Goal: Task Accomplishment & Management: Complete application form

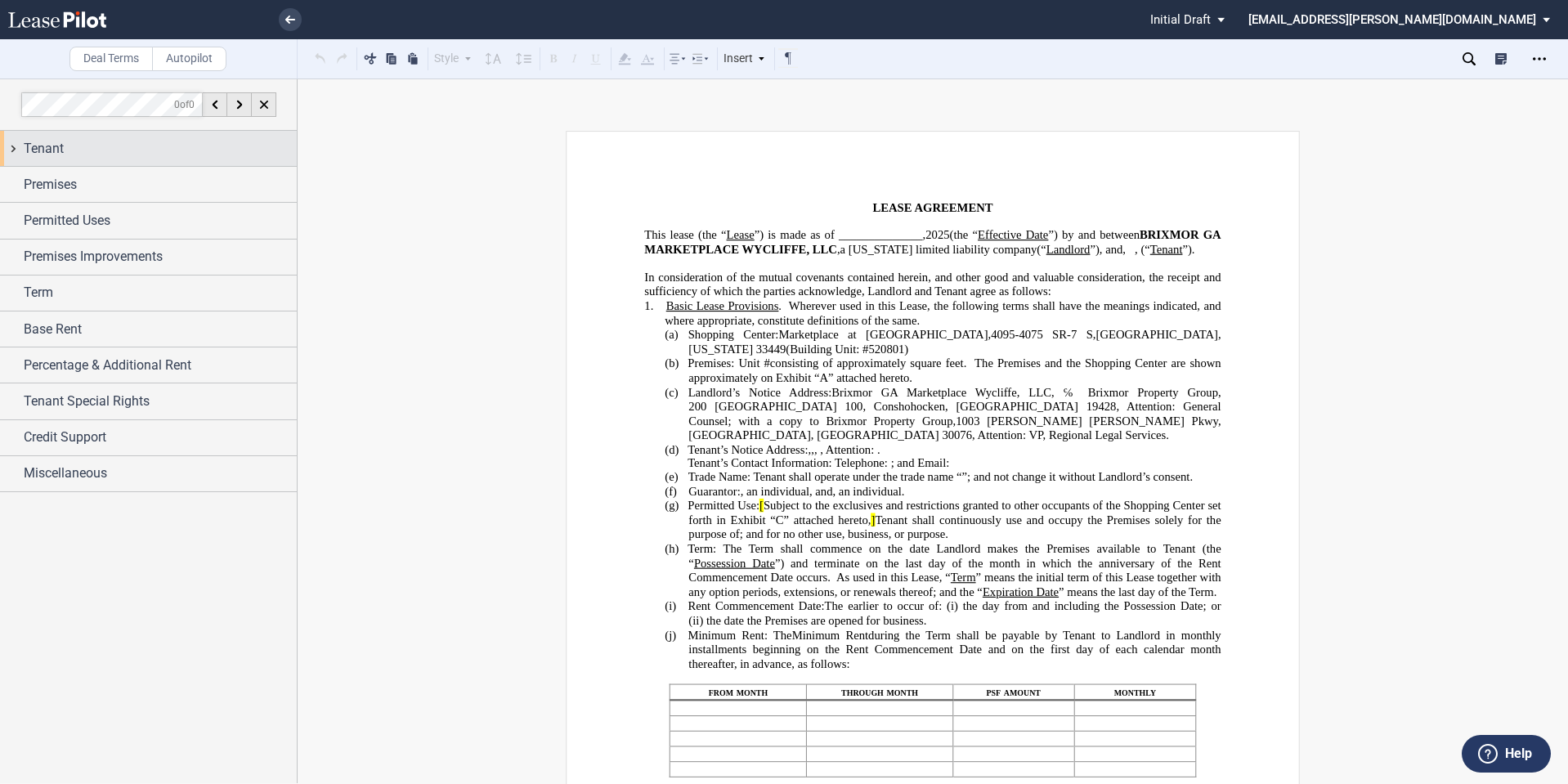
click at [48, 145] on span "Tenant" at bounding box center [43, 149] width 40 height 20
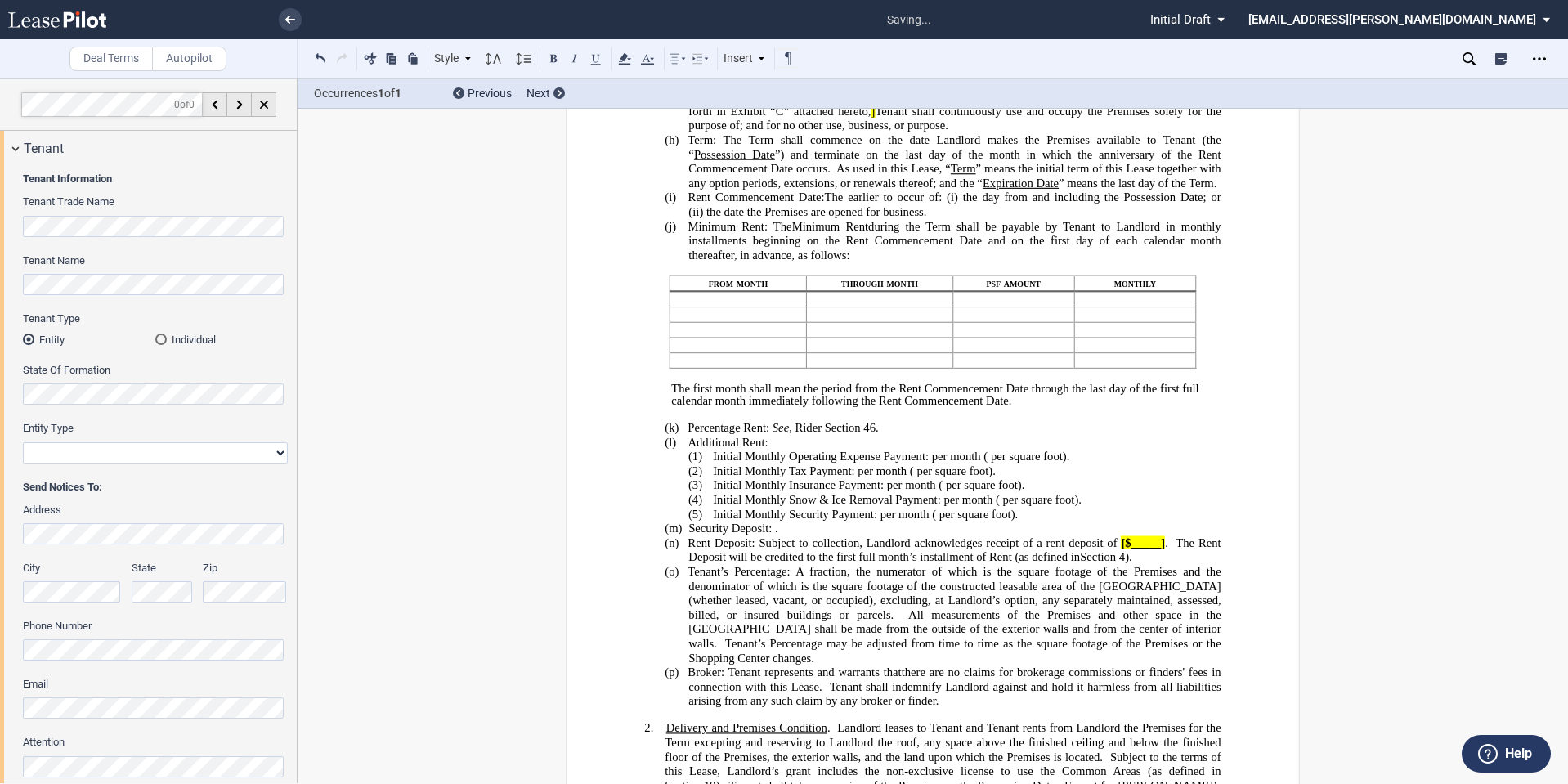
scroll to position [346, 0]
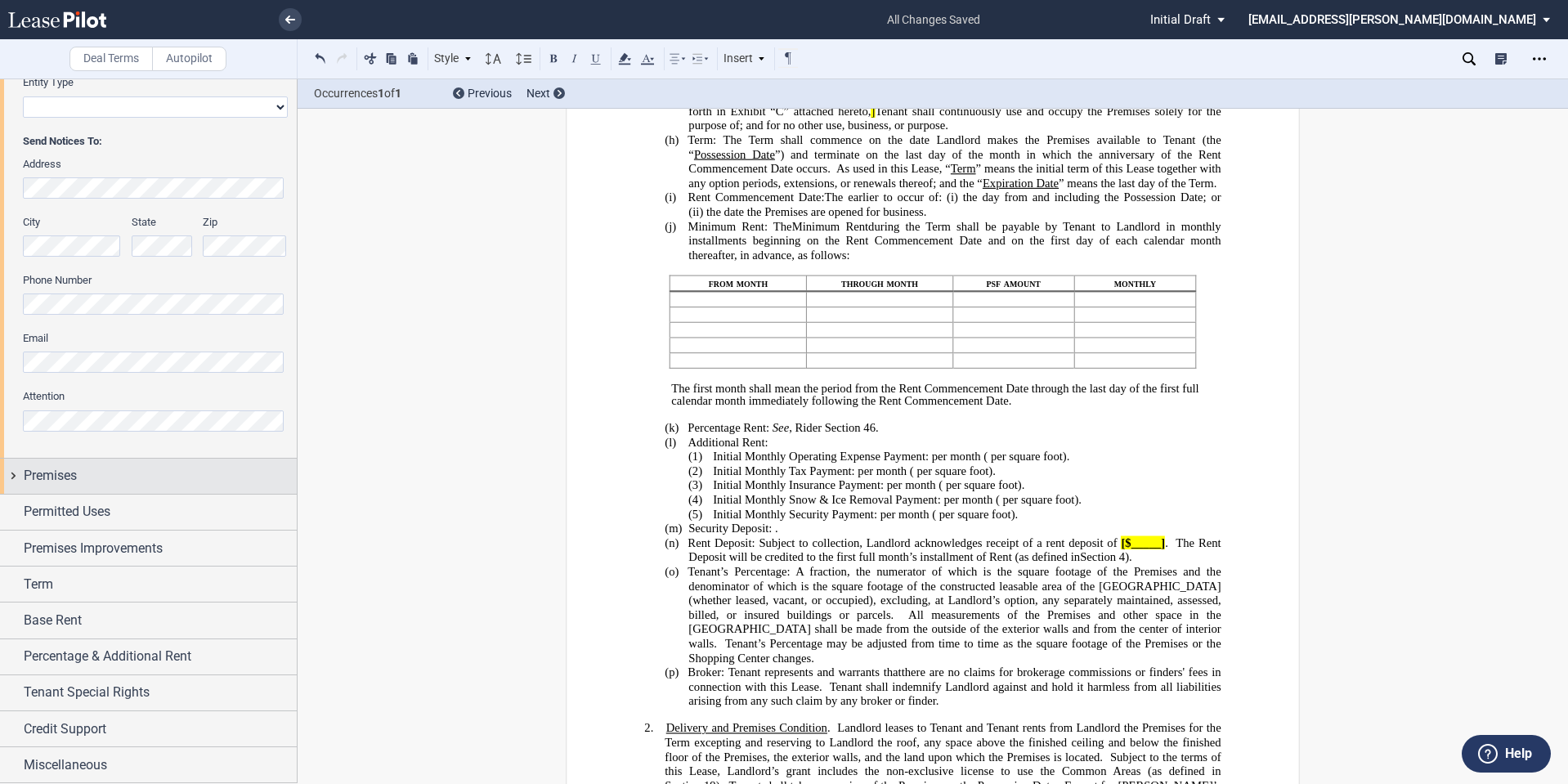
click at [75, 472] on span "Premises" at bounding box center [50, 476] width 53 height 20
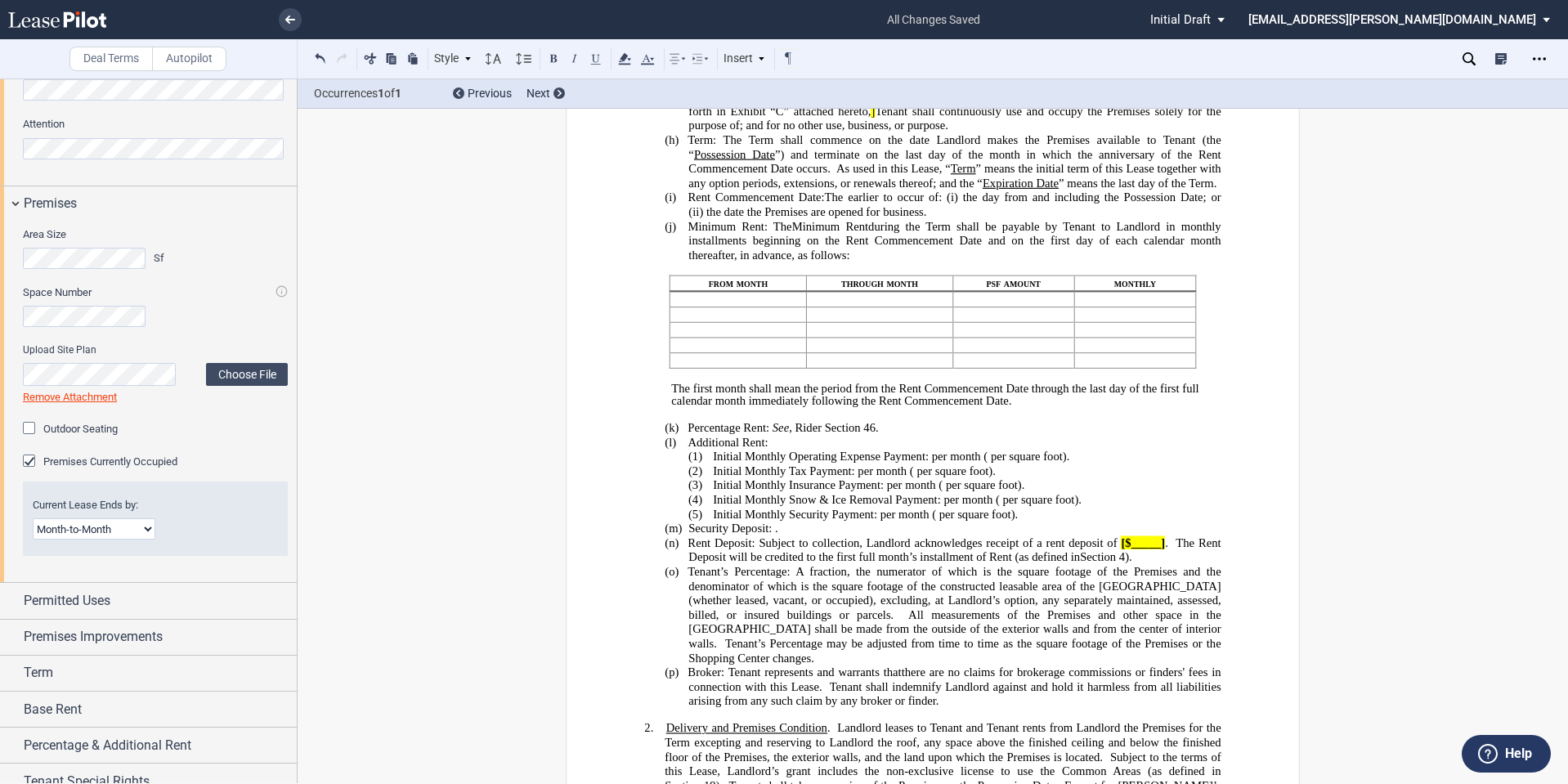
scroll to position [707, 0]
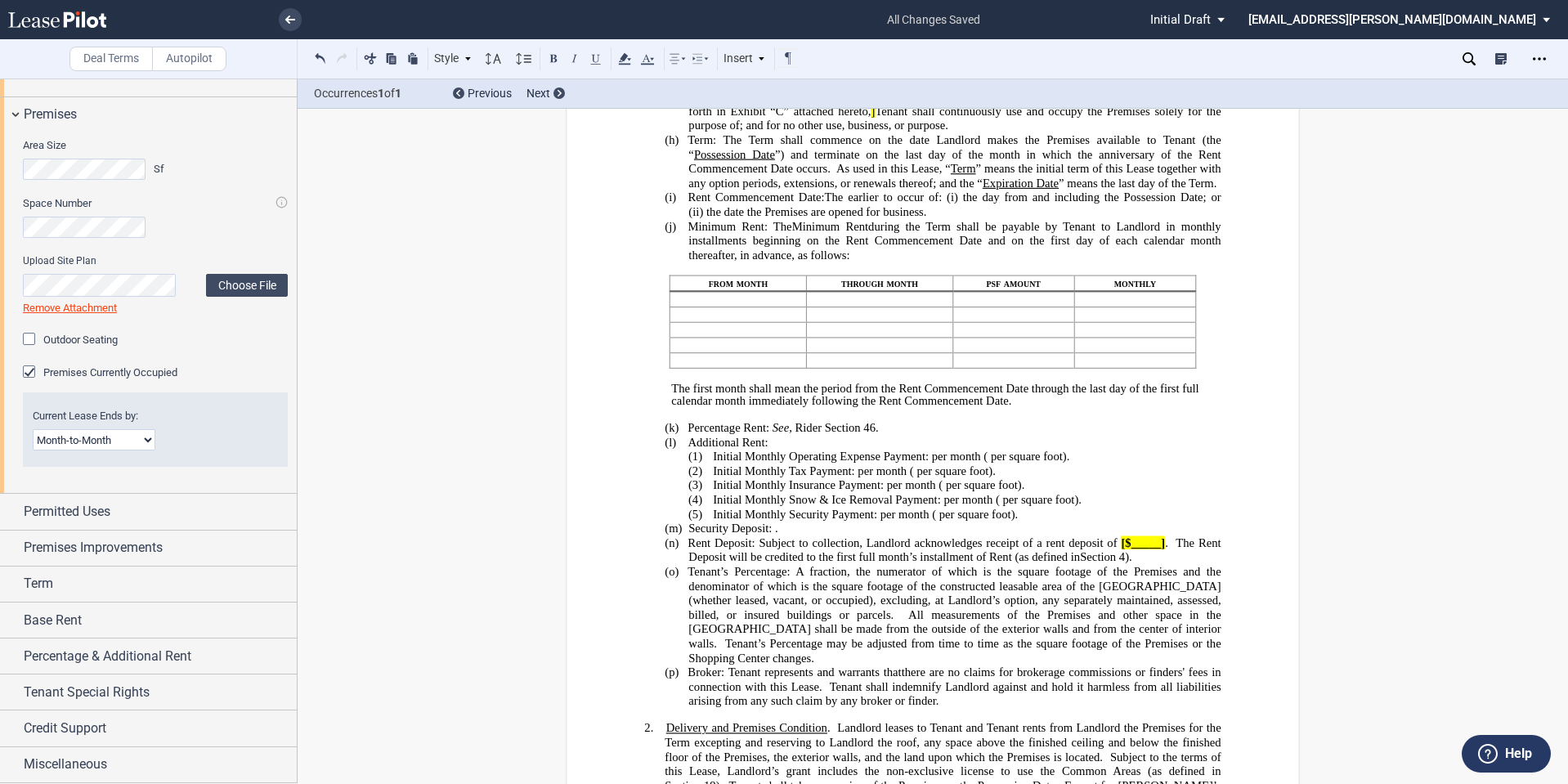
click at [102, 443] on select "Month-to-Month Early Termination Natural Expiration" at bounding box center [94, 440] width 123 height 22
select select "early termination"
click at [32, 429] on select "Month-to-Month Early Termination Natural Expiration" at bounding box center [94, 440] width 123 height 22
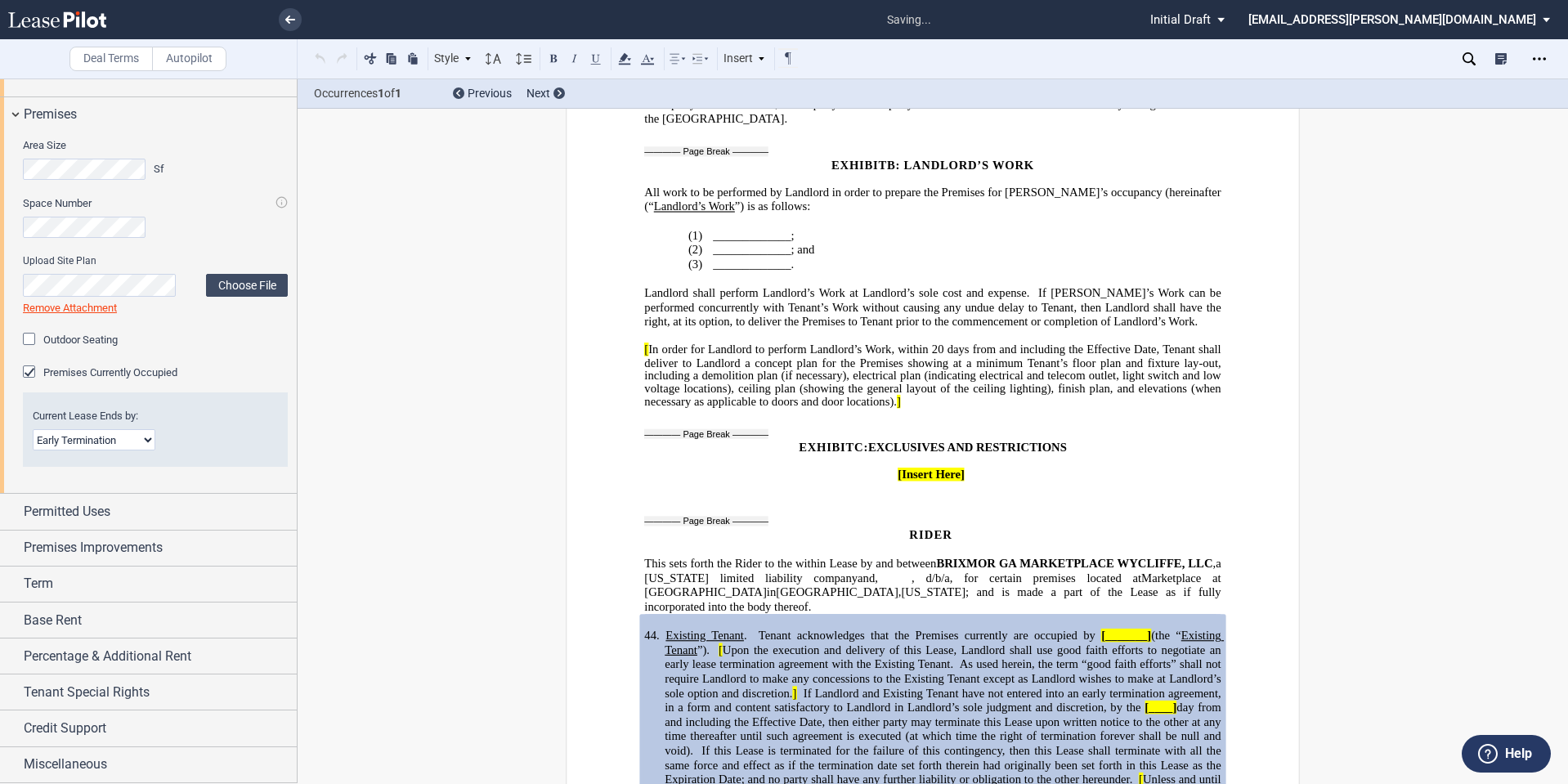
scroll to position [10731, 0]
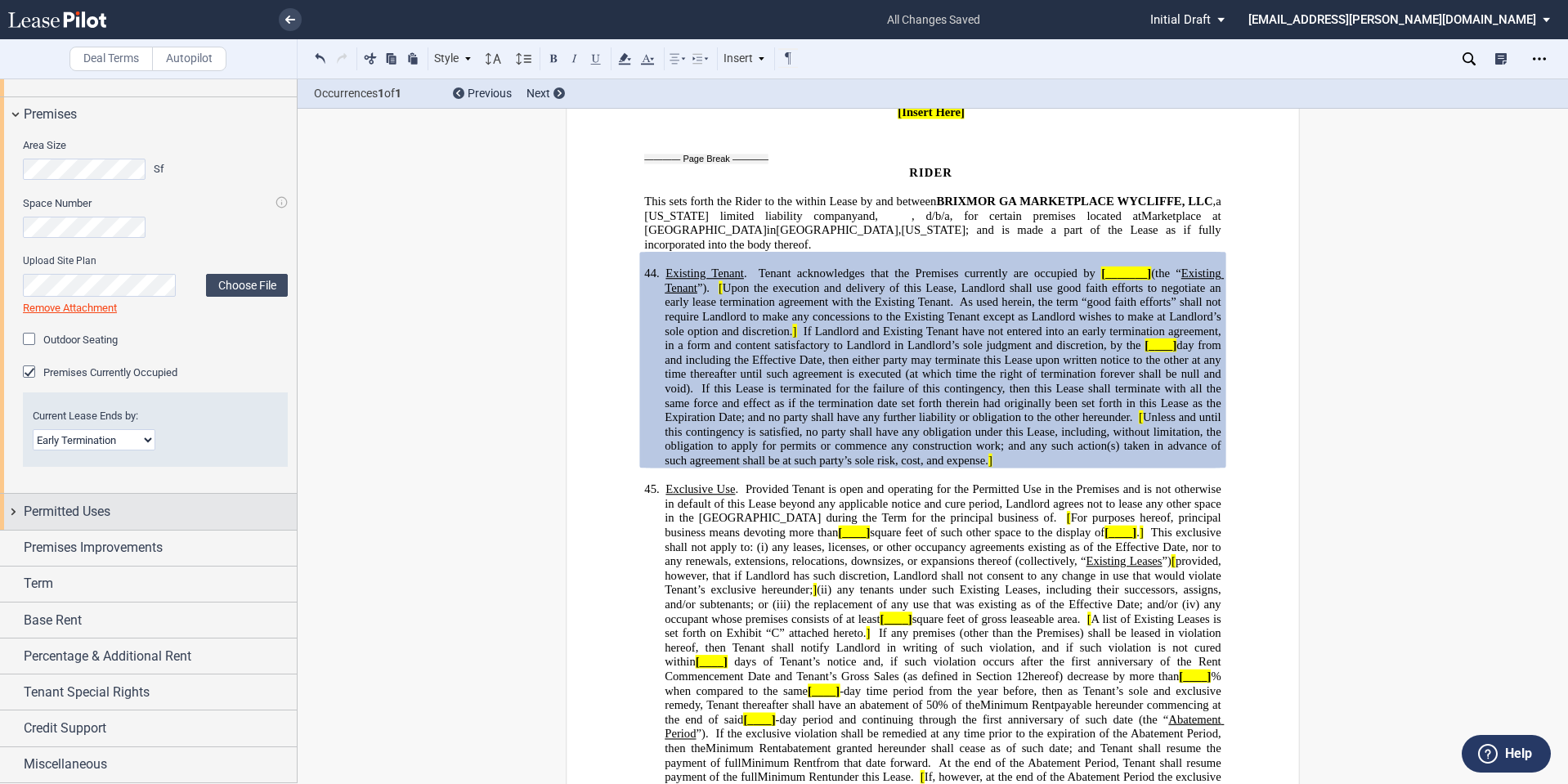
click at [94, 507] on span "Permitted Uses" at bounding box center [67, 512] width 87 height 20
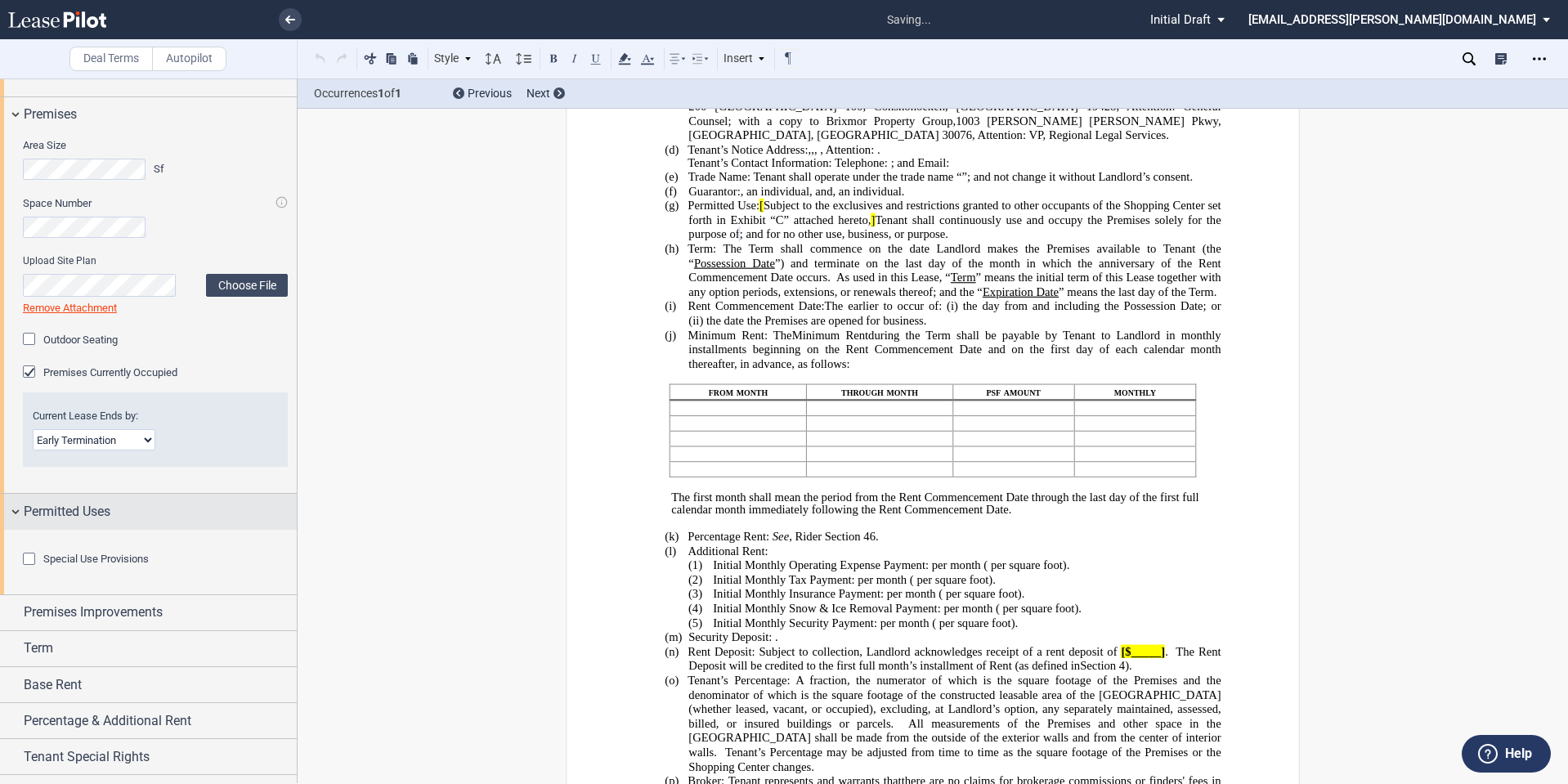
scroll to position [215, 0]
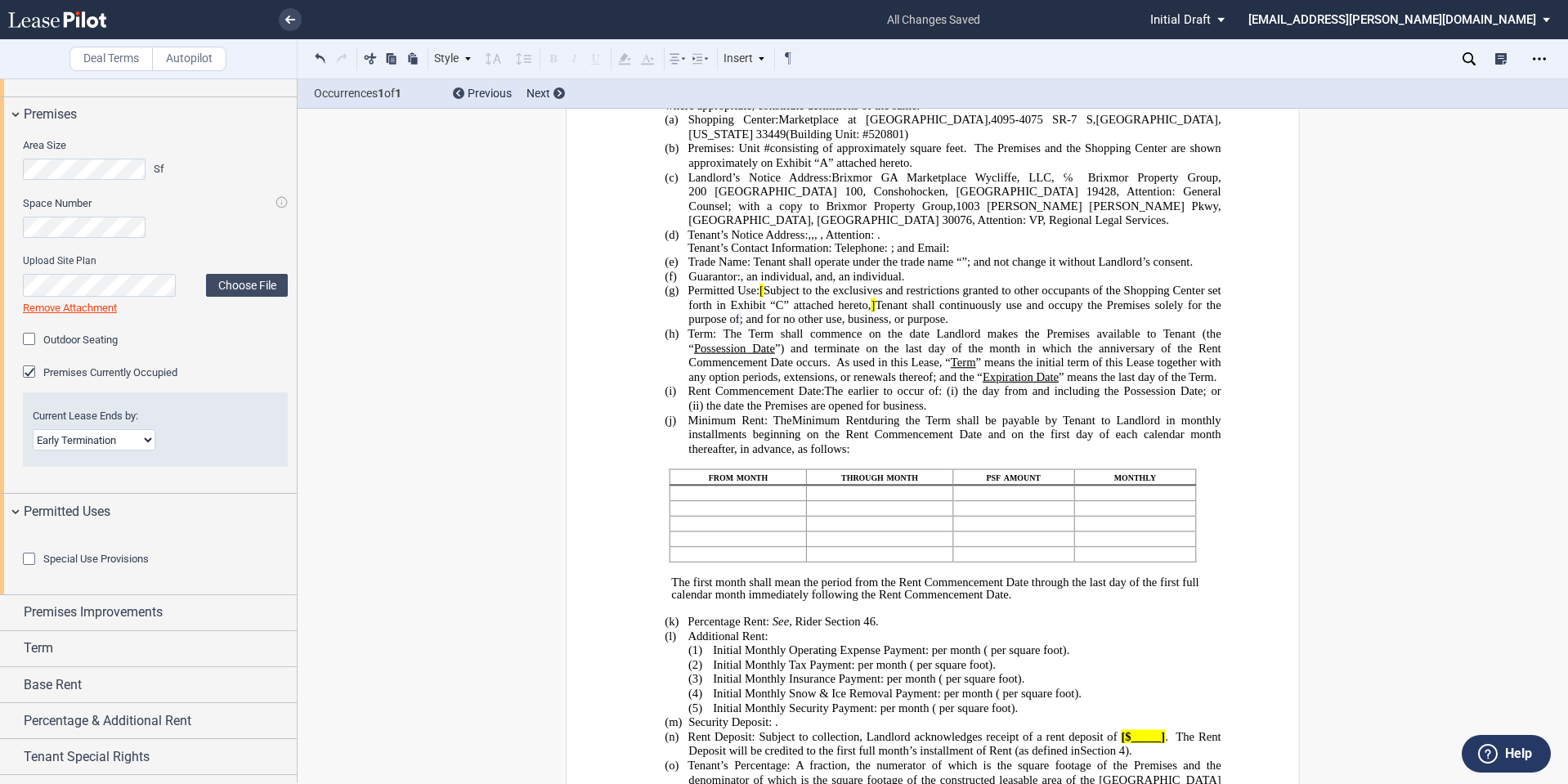
click at [5, 580] on div "Special Use Provisions Restaurant Restaurant" at bounding box center [148, 562] width 297 height 65
click at [41, 623] on span "Premises Improvements" at bounding box center [93, 613] width 139 height 20
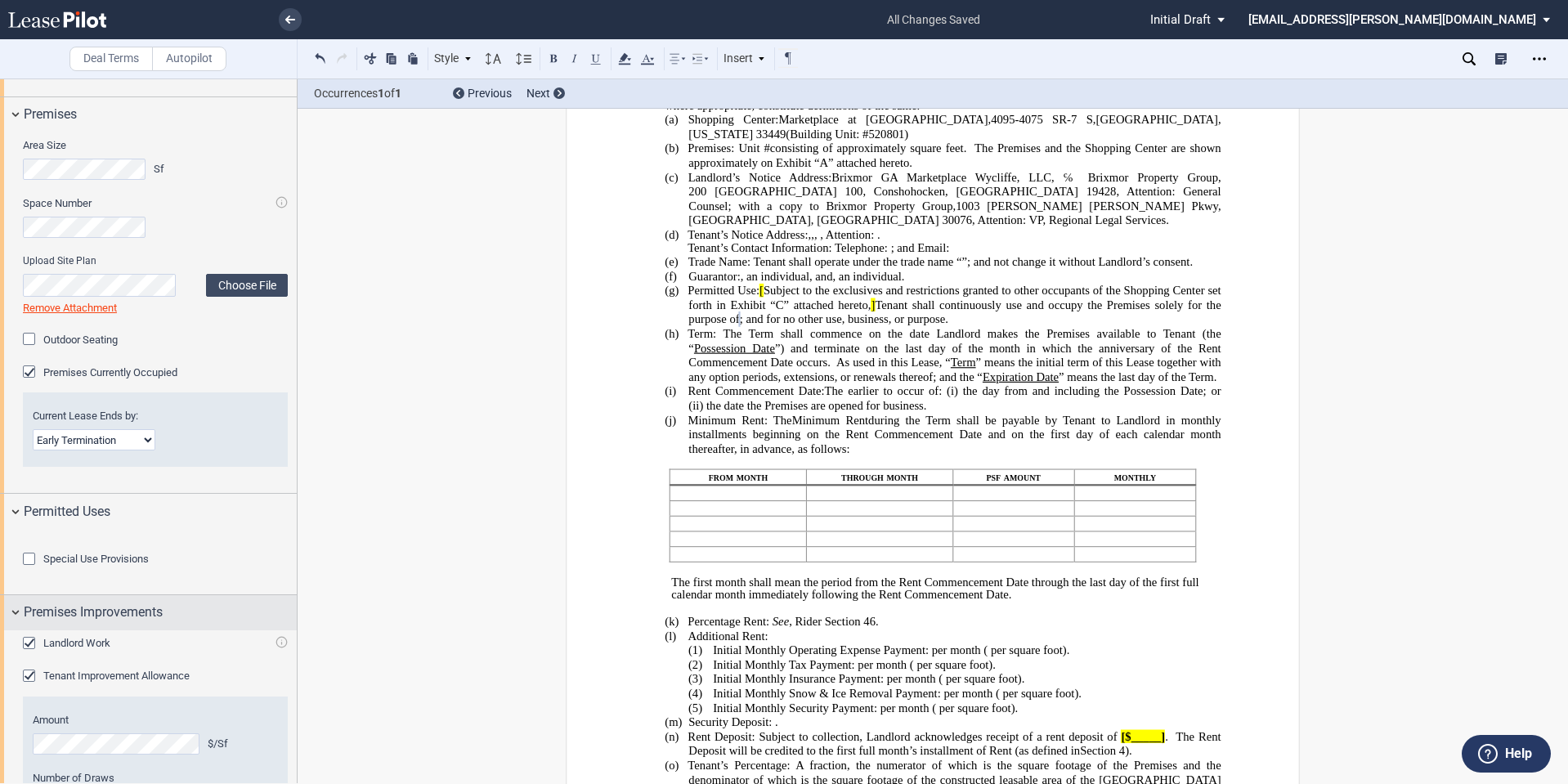
scroll to position [980, 0]
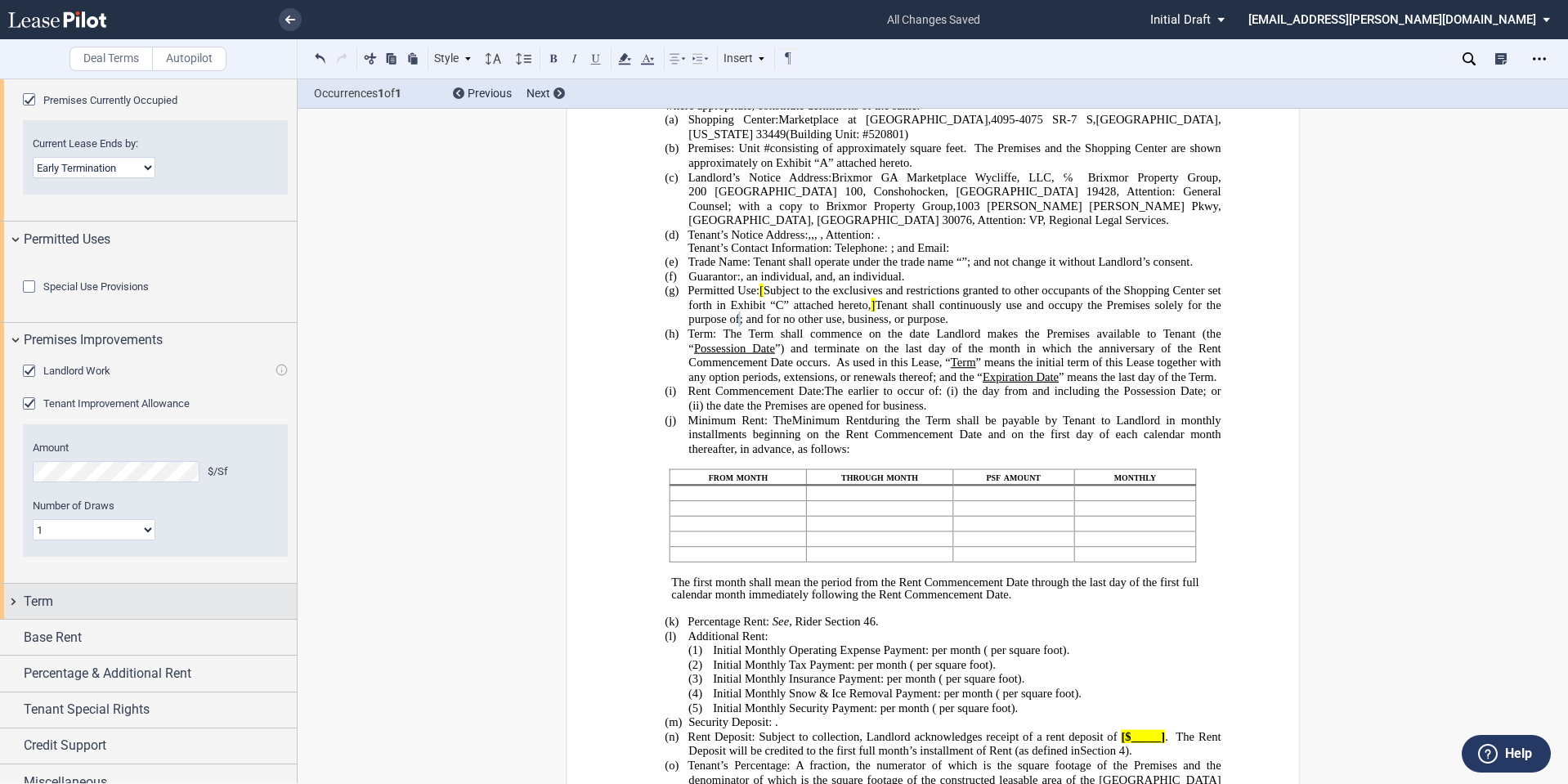
click at [66, 619] on div "Term" at bounding box center [148, 601] width 297 height 35
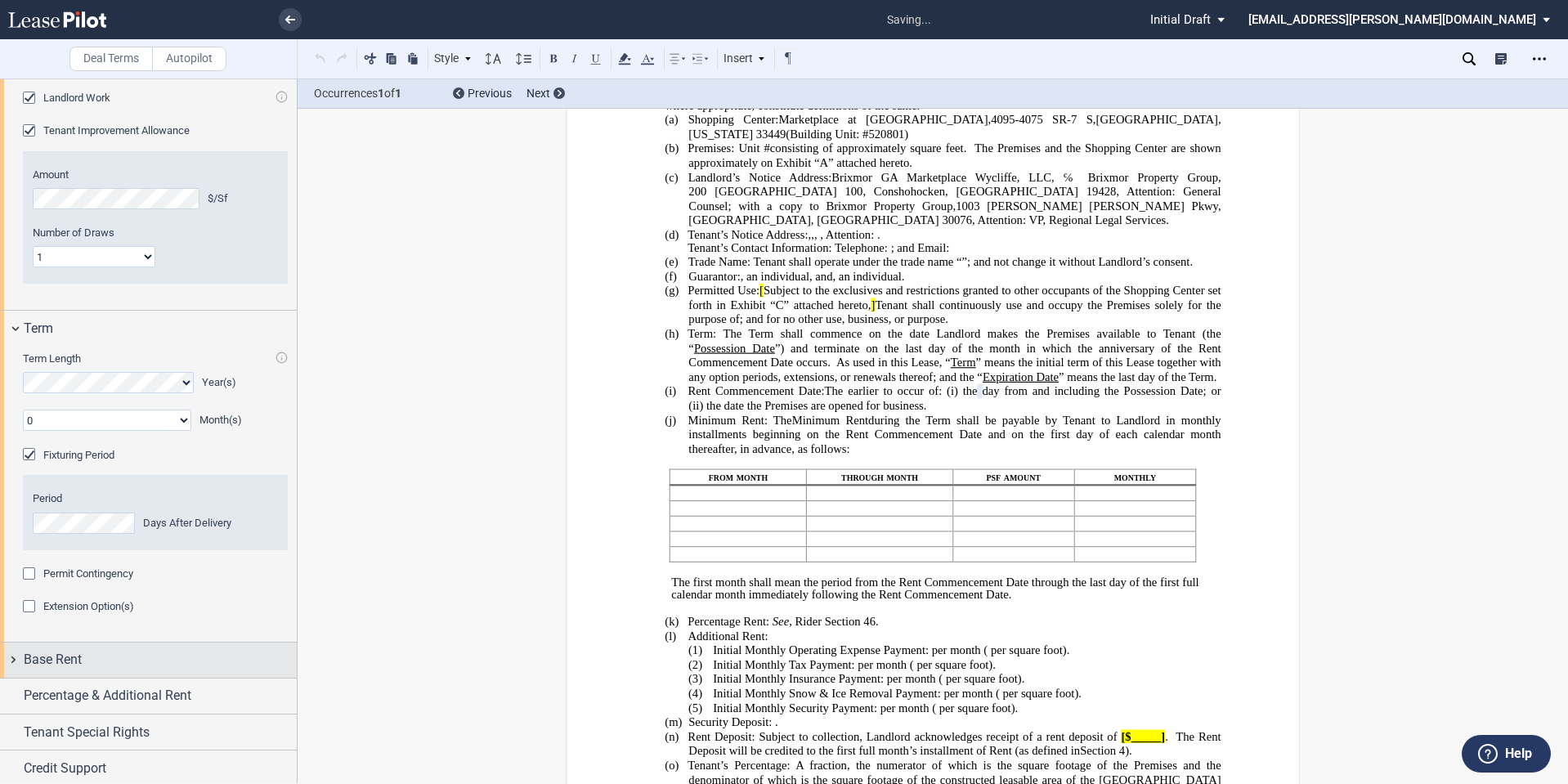
scroll to position [1383, 0]
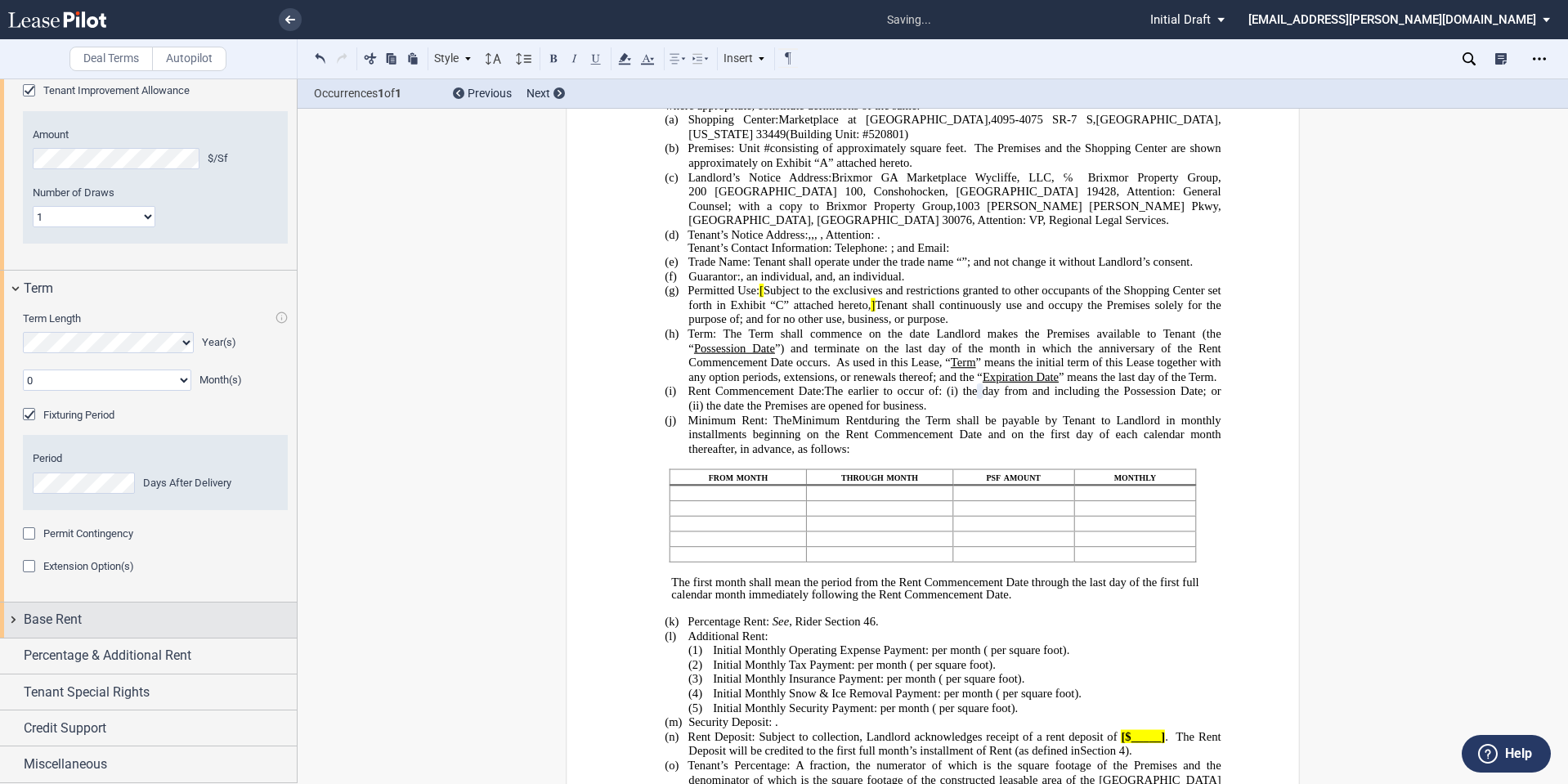
click at [135, 619] on div "Base Rent" at bounding box center [160, 620] width 273 height 20
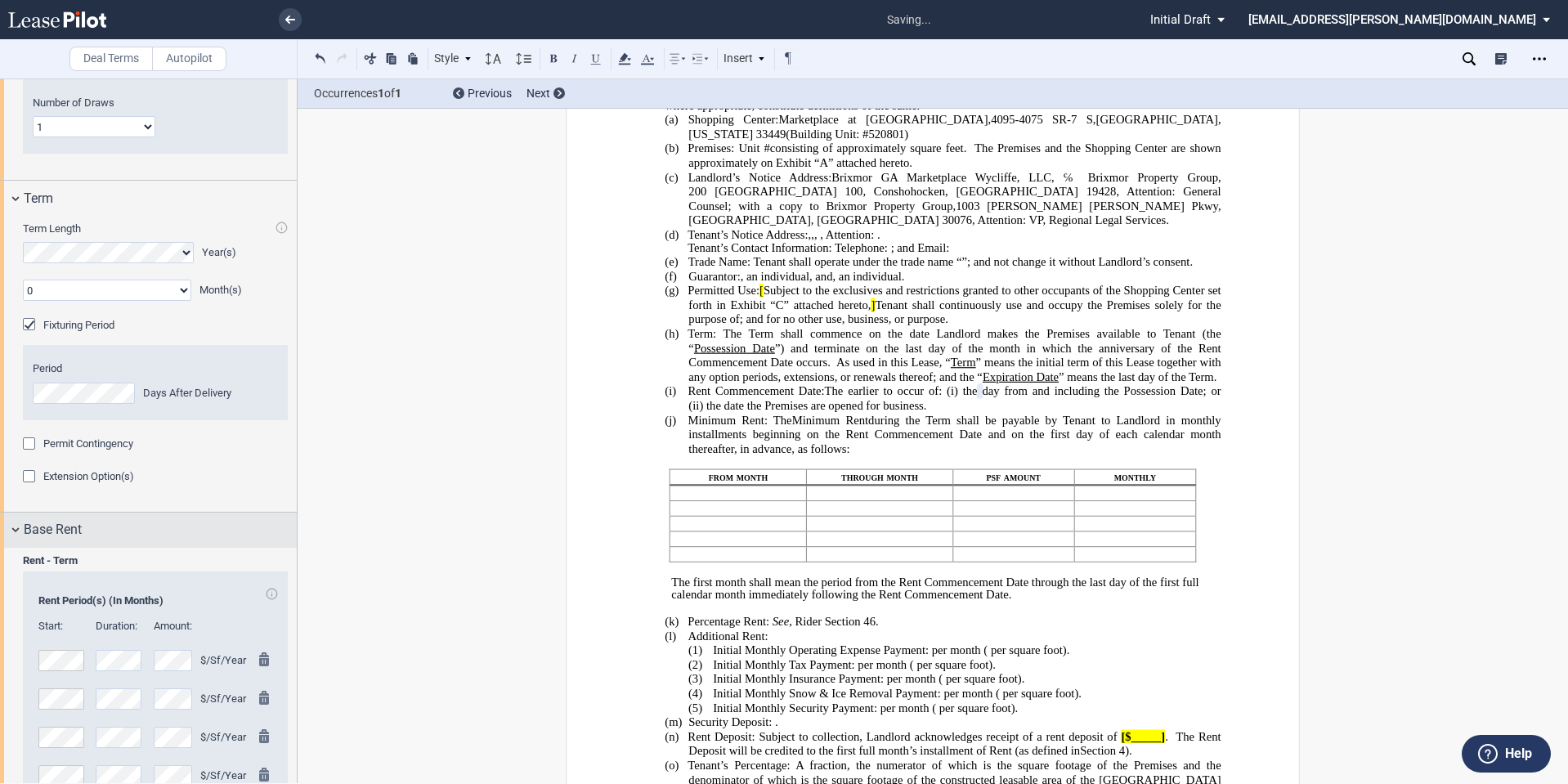
scroll to position [1729, 0]
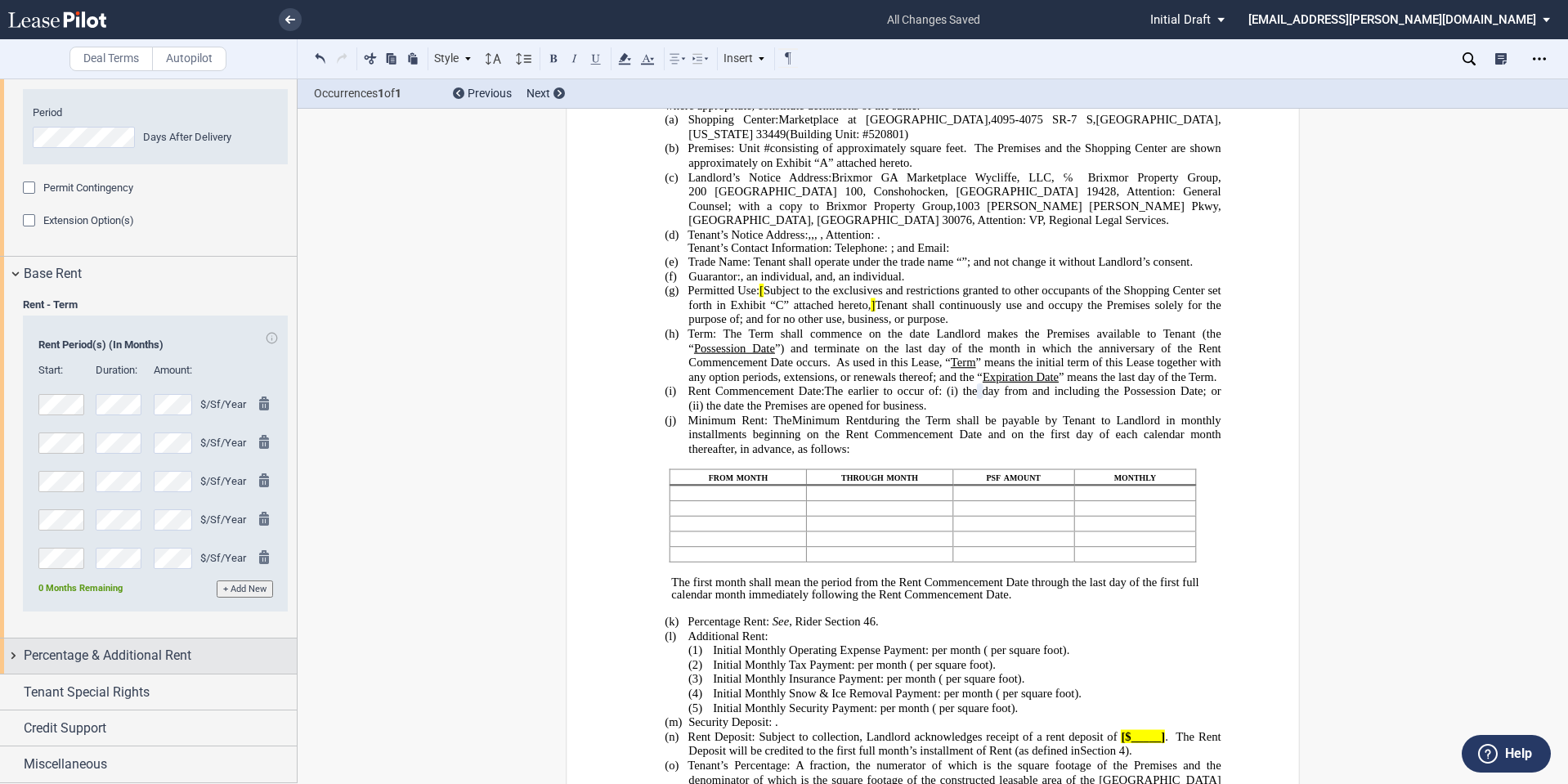
click at [123, 653] on span "Percentage & Additional Rent" at bounding box center [107, 656] width 168 height 20
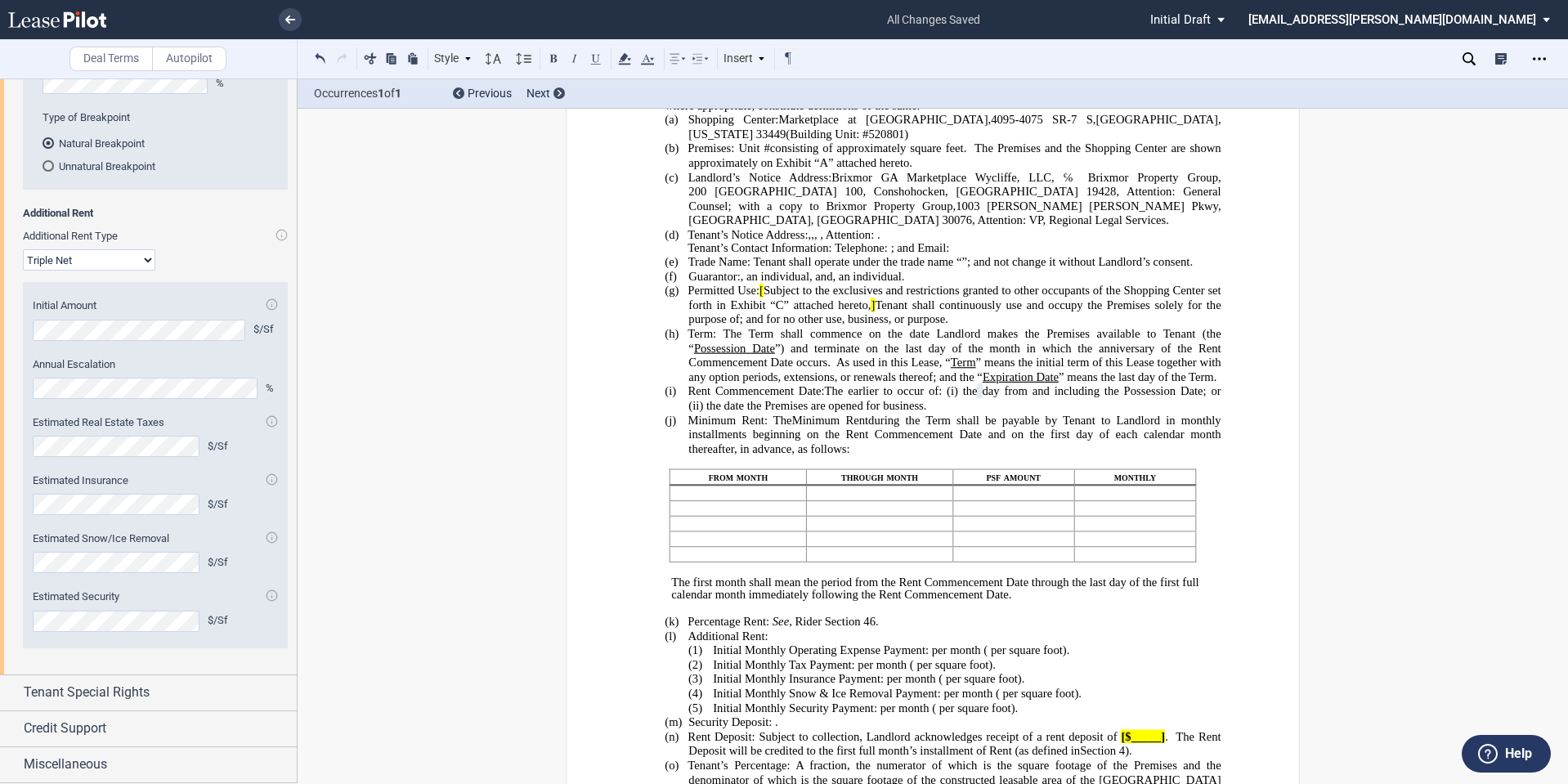
scroll to position [2274, 0]
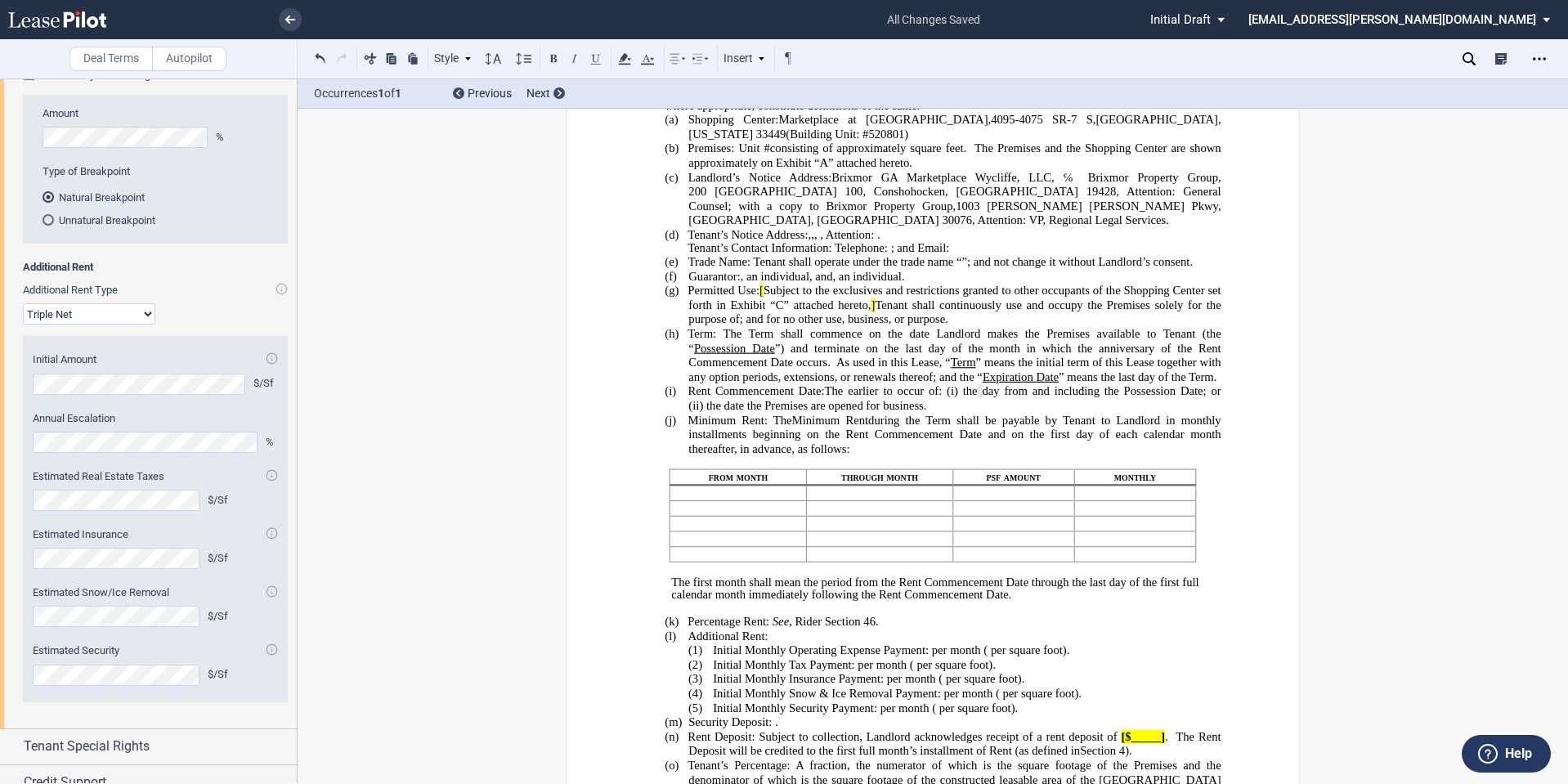
click at [66, 81] on span "Tenant Pays Percentage Rent" at bounding box center [111, 75] width 136 height 13
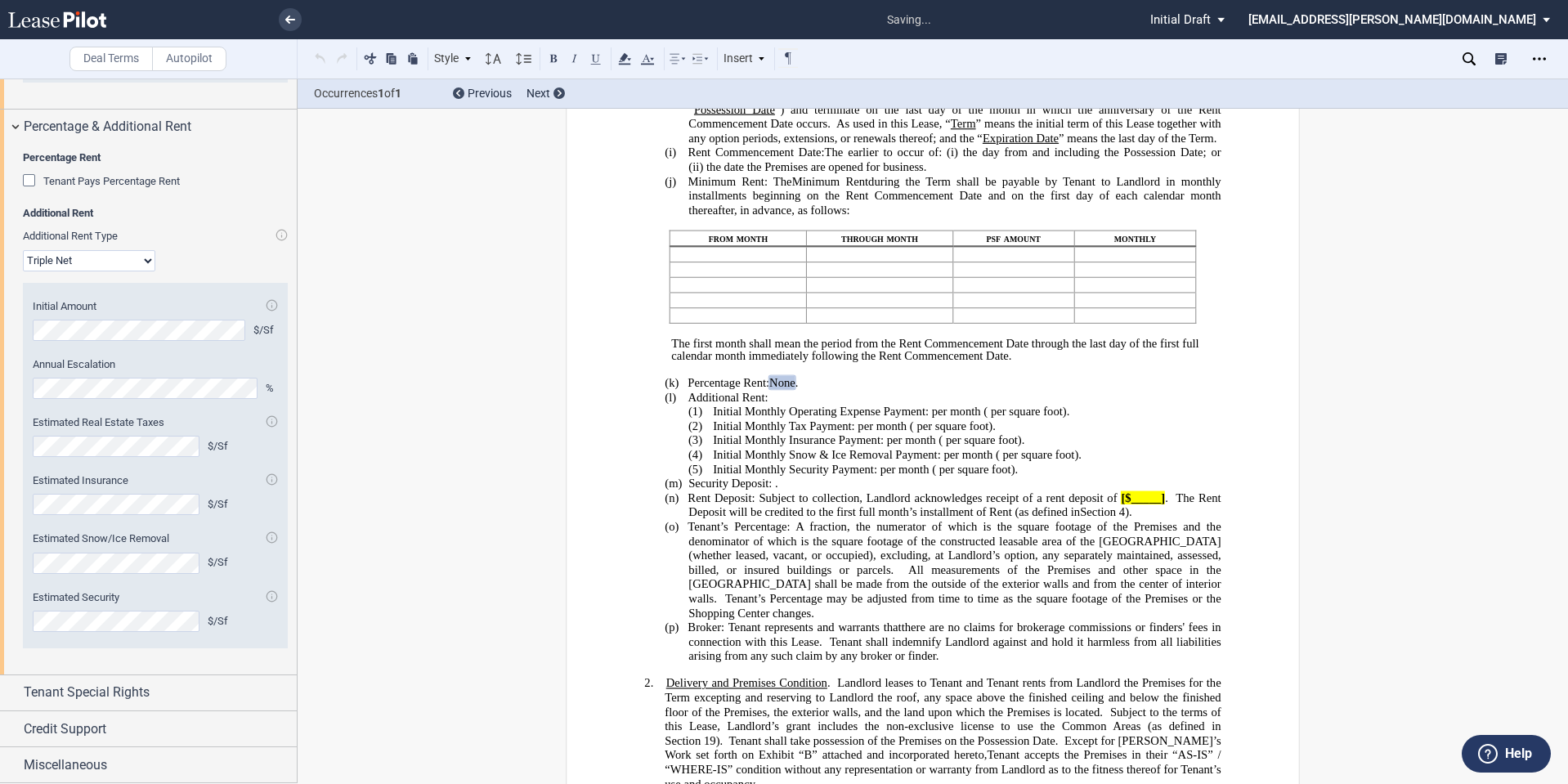
scroll to position [543, 0]
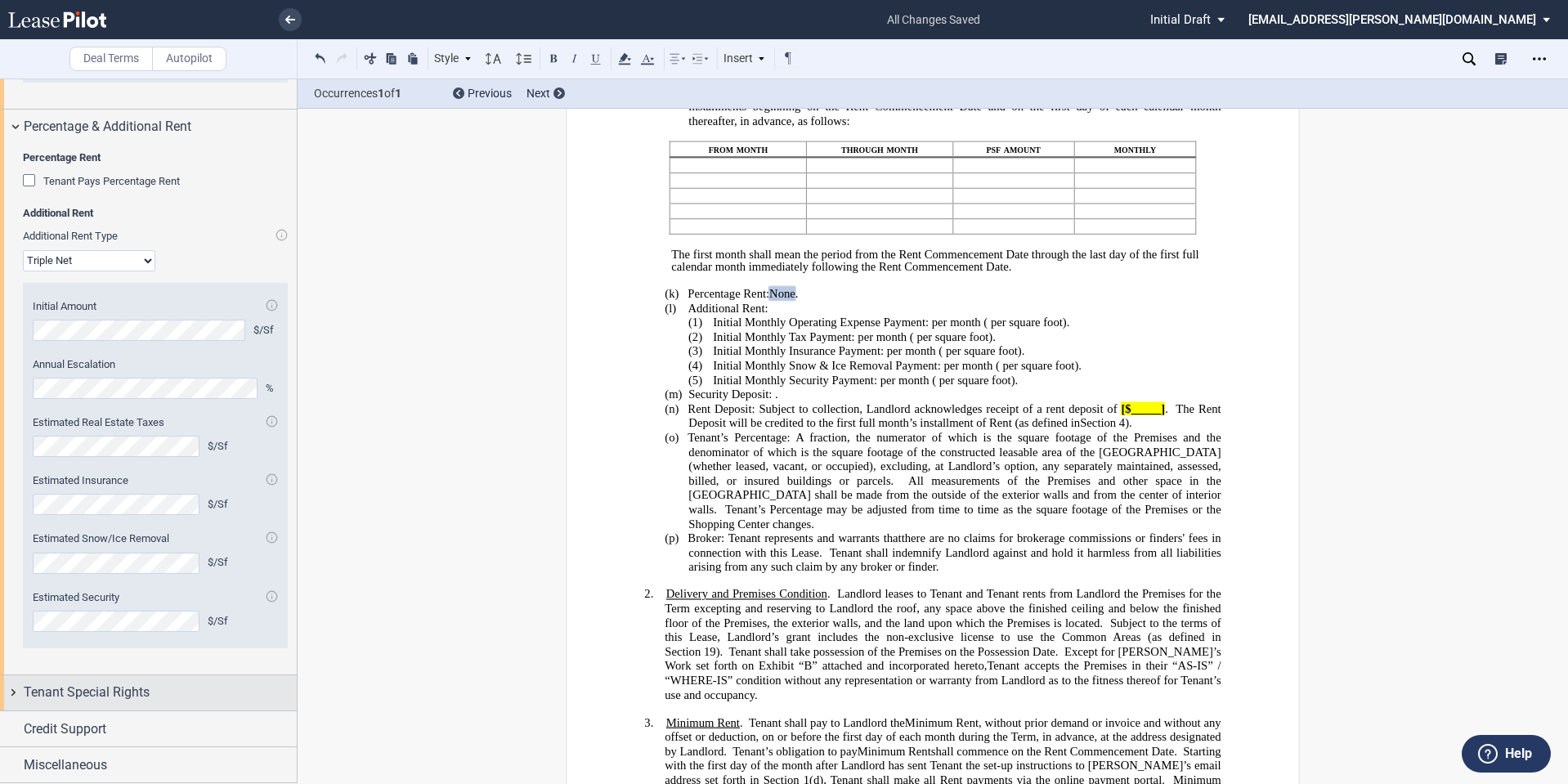
click at [127, 696] on span "Tenant Special Rights" at bounding box center [87, 693] width 126 height 20
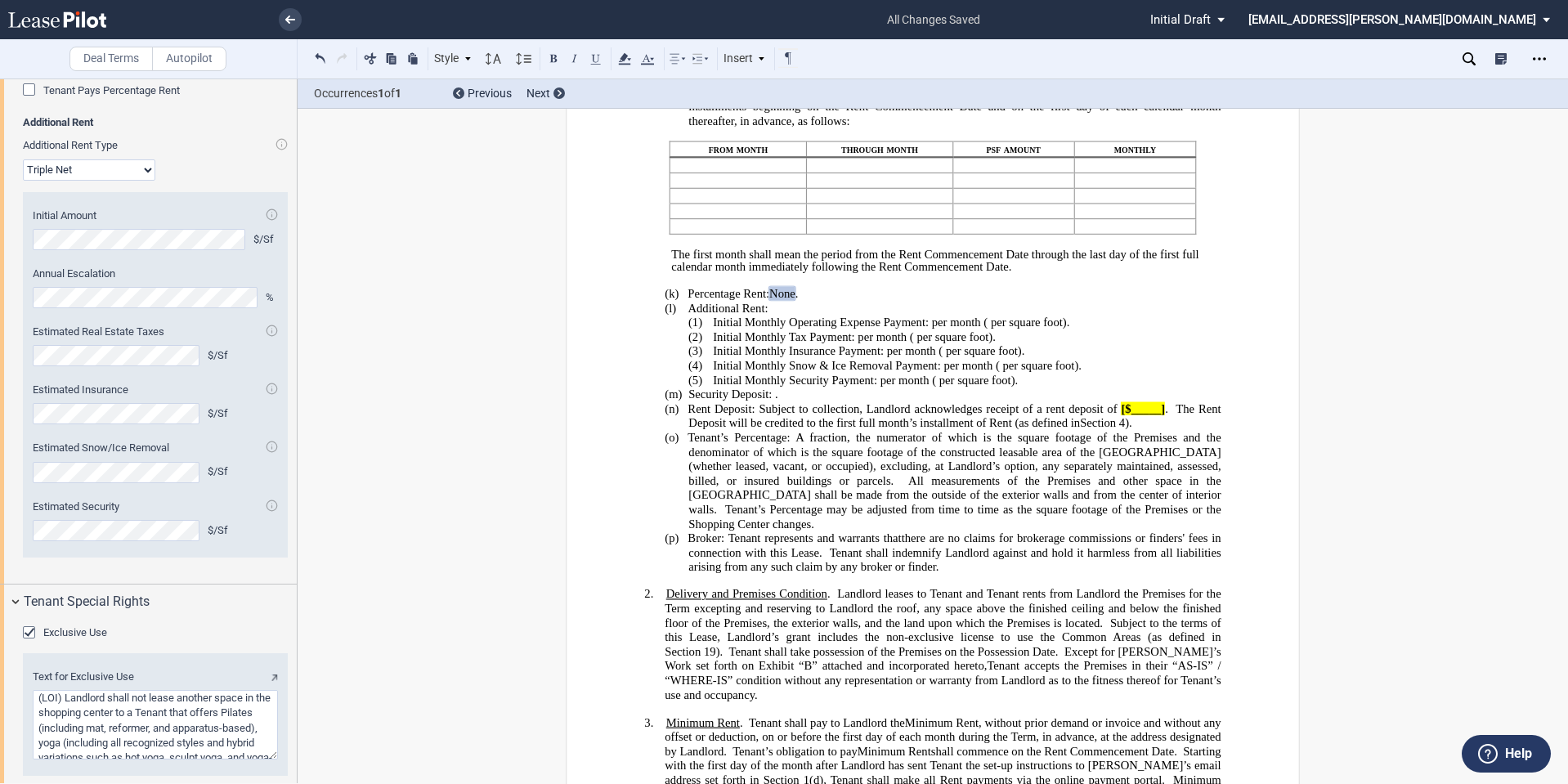
scroll to position [2441, 0]
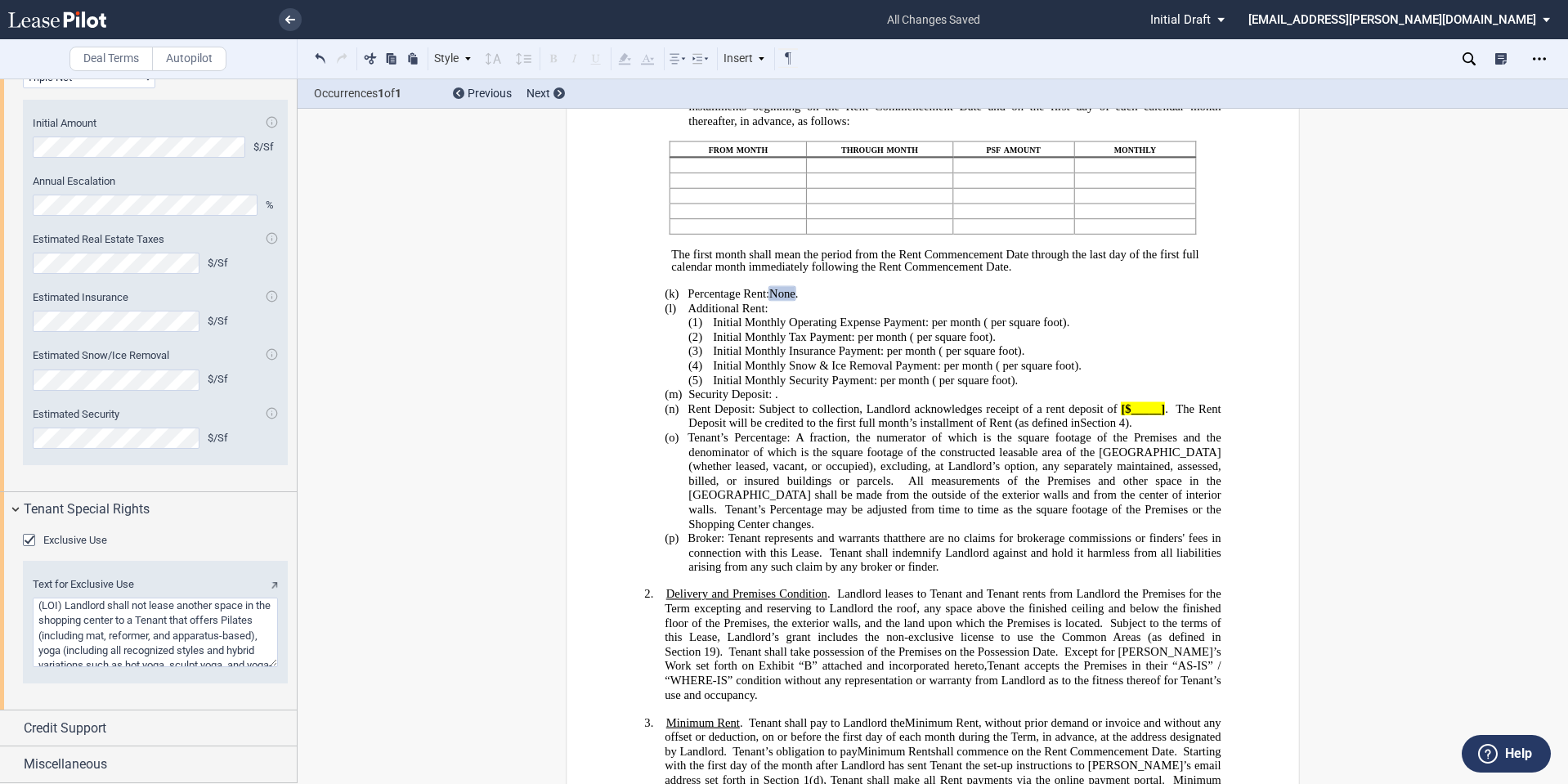
drag, startPoint x: 66, startPoint y: 605, endPoint x: -35, endPoint y: 602, distance: 101.0
click at [0, 602] on html ".bocls-1{fill:#26354a;fill-rule:evenodd} Loading... × all changes saved Pending…" at bounding box center [784, 392] width 1568 height 784
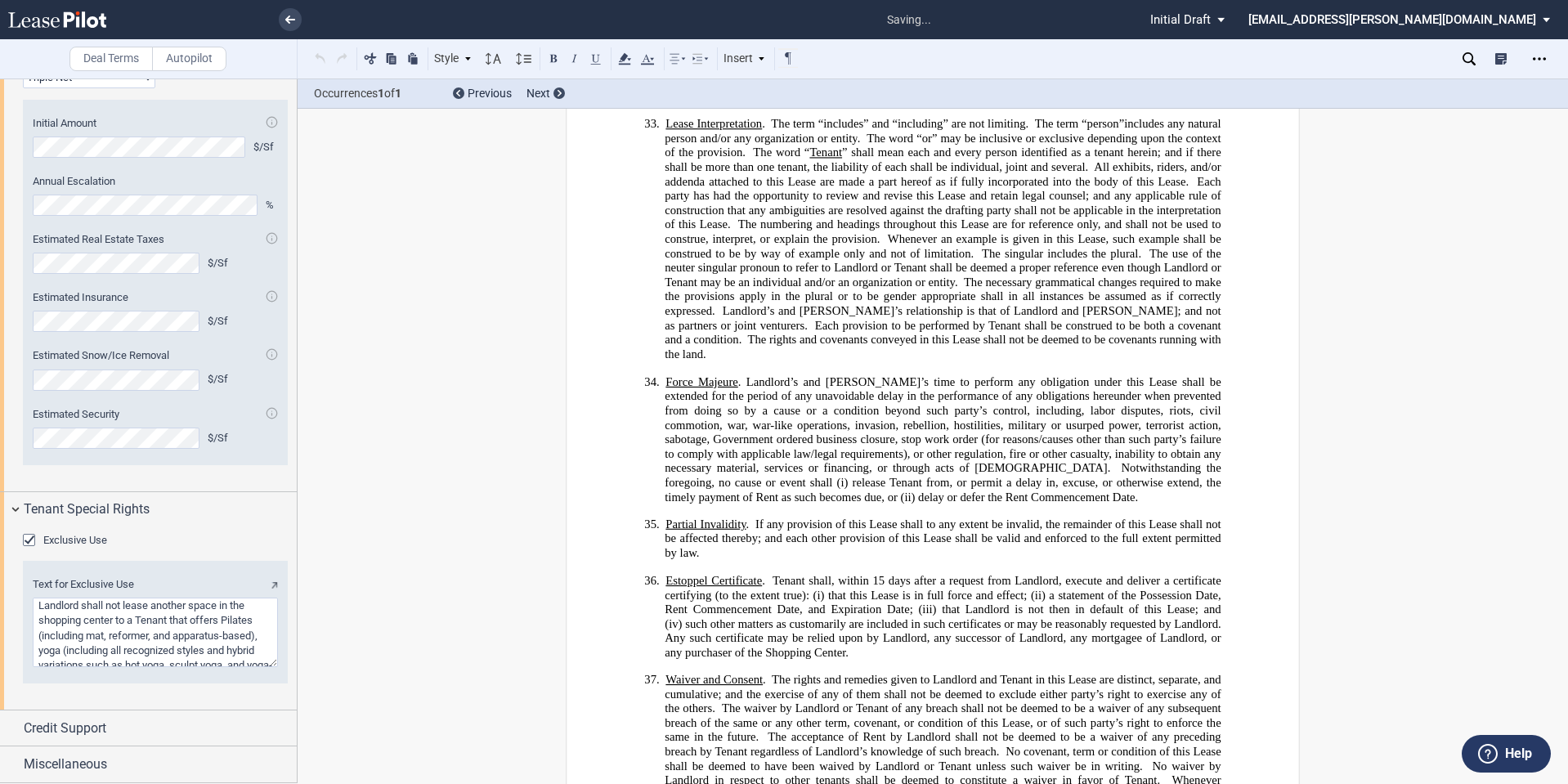
scroll to position [10866, 0]
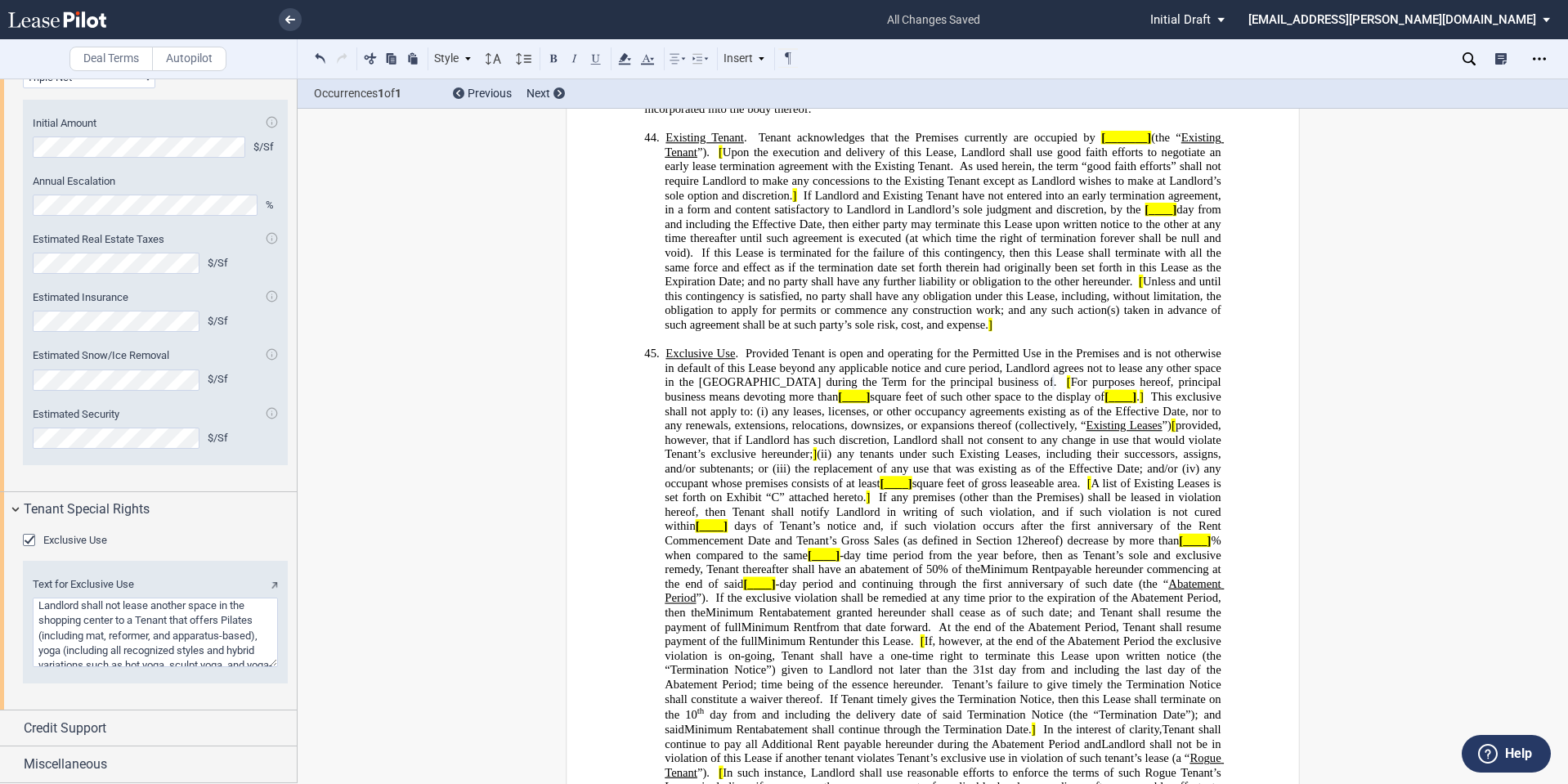
click at [154, 619] on textarea "Text for Exclusive Use" at bounding box center [155, 632] width 245 height 69
click at [133, 618] on textarea "Text for Exclusive Use" at bounding box center [155, 632] width 245 height 69
type textarea "a business that offers Pilates (including mat, reformer, and apparatus-based), …"
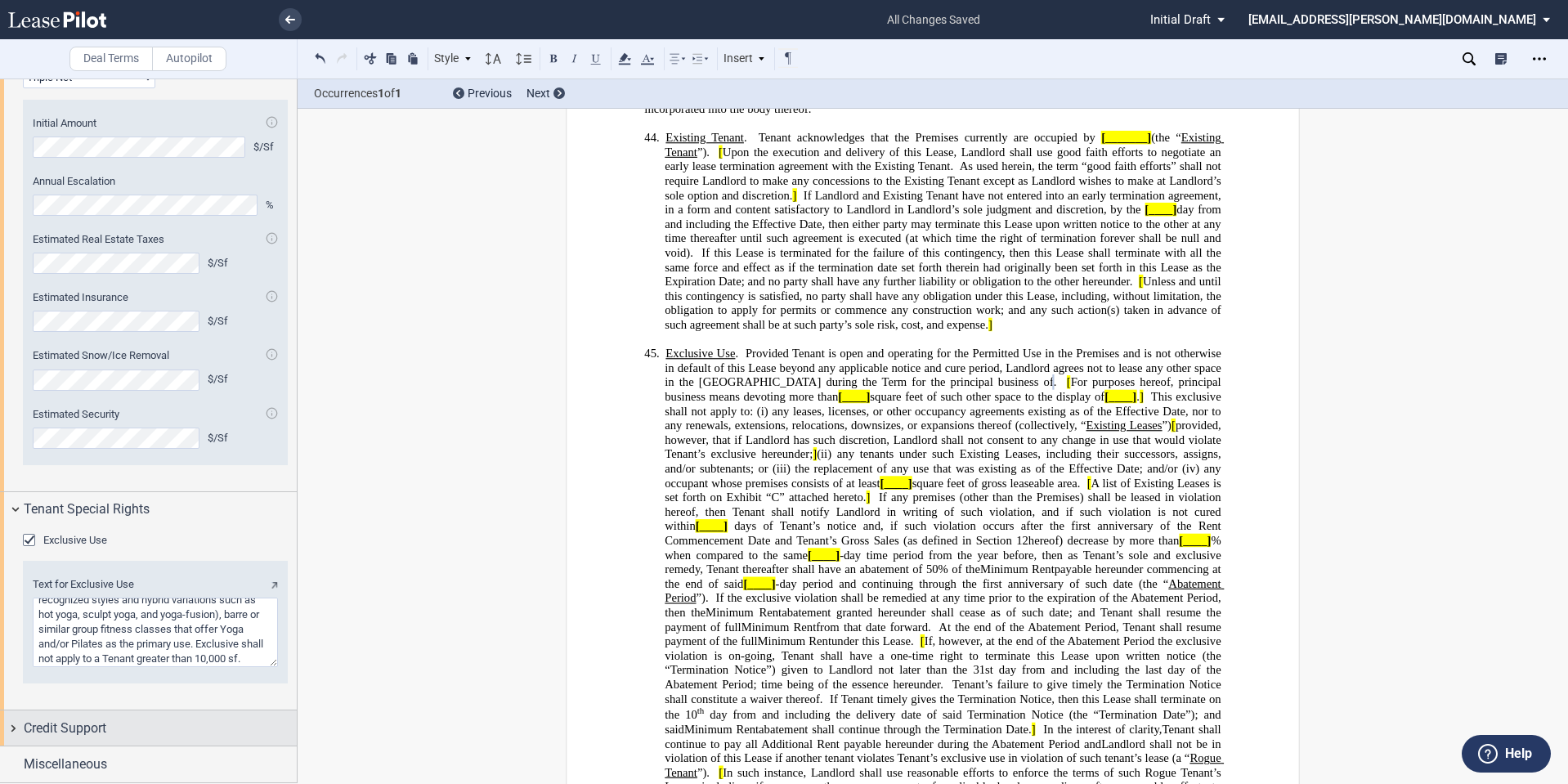
click at [134, 726] on div "Credit Support" at bounding box center [160, 729] width 273 height 20
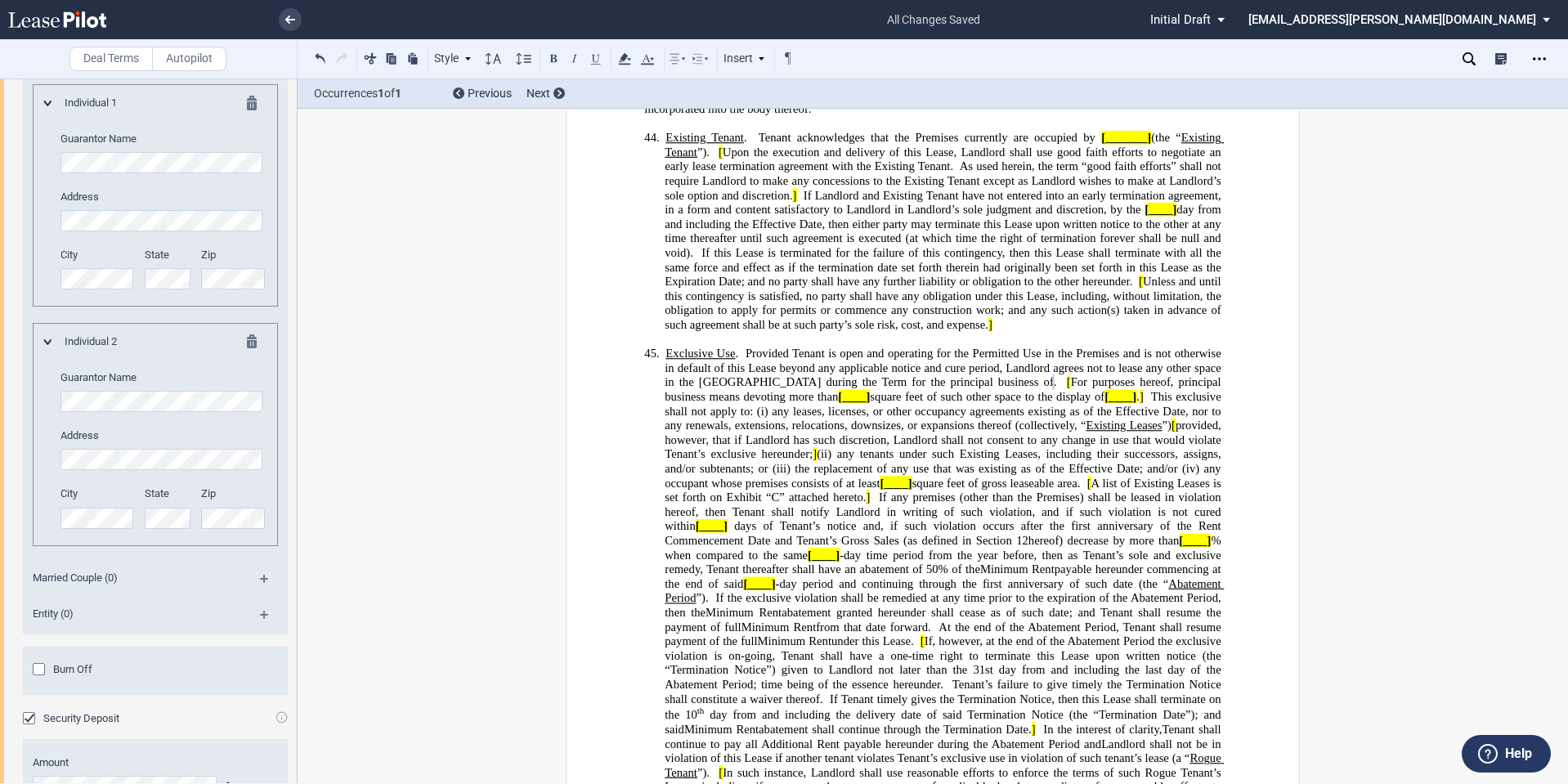
scroll to position [3259, 0]
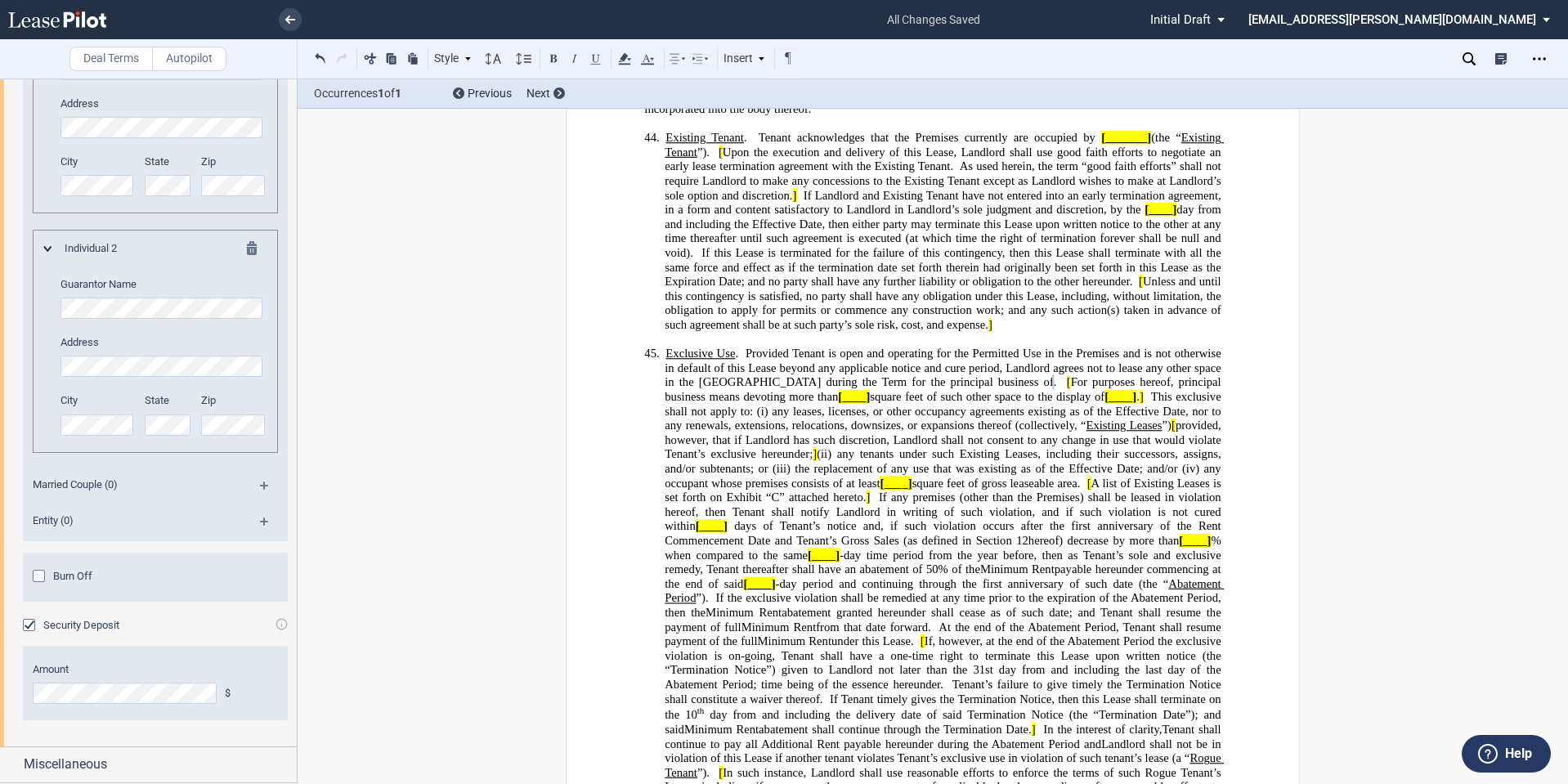
click at [49, 586] on div "Burn Off" at bounding box center [41, 578] width 16 height 16
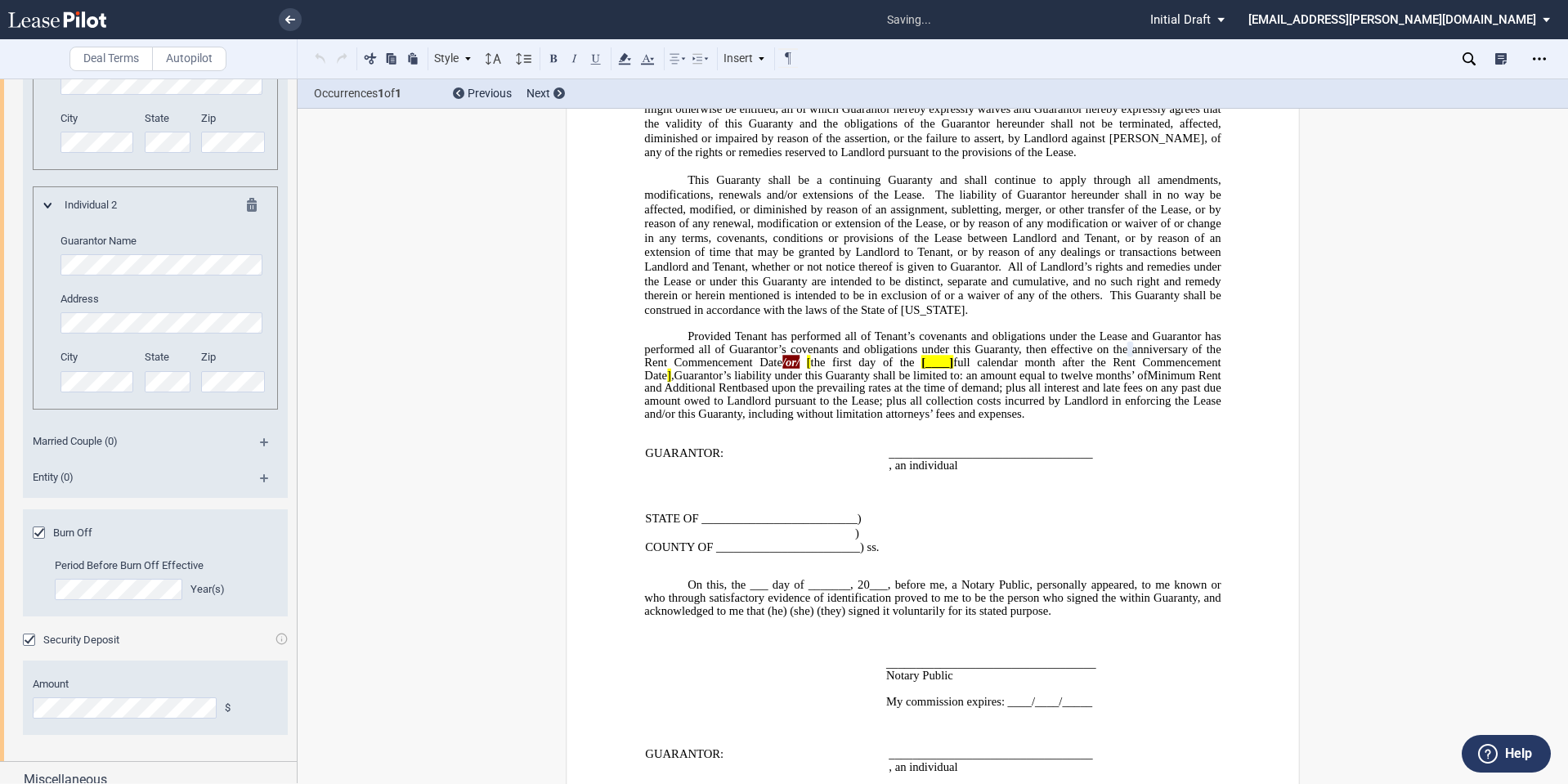
scroll to position [3363, 0]
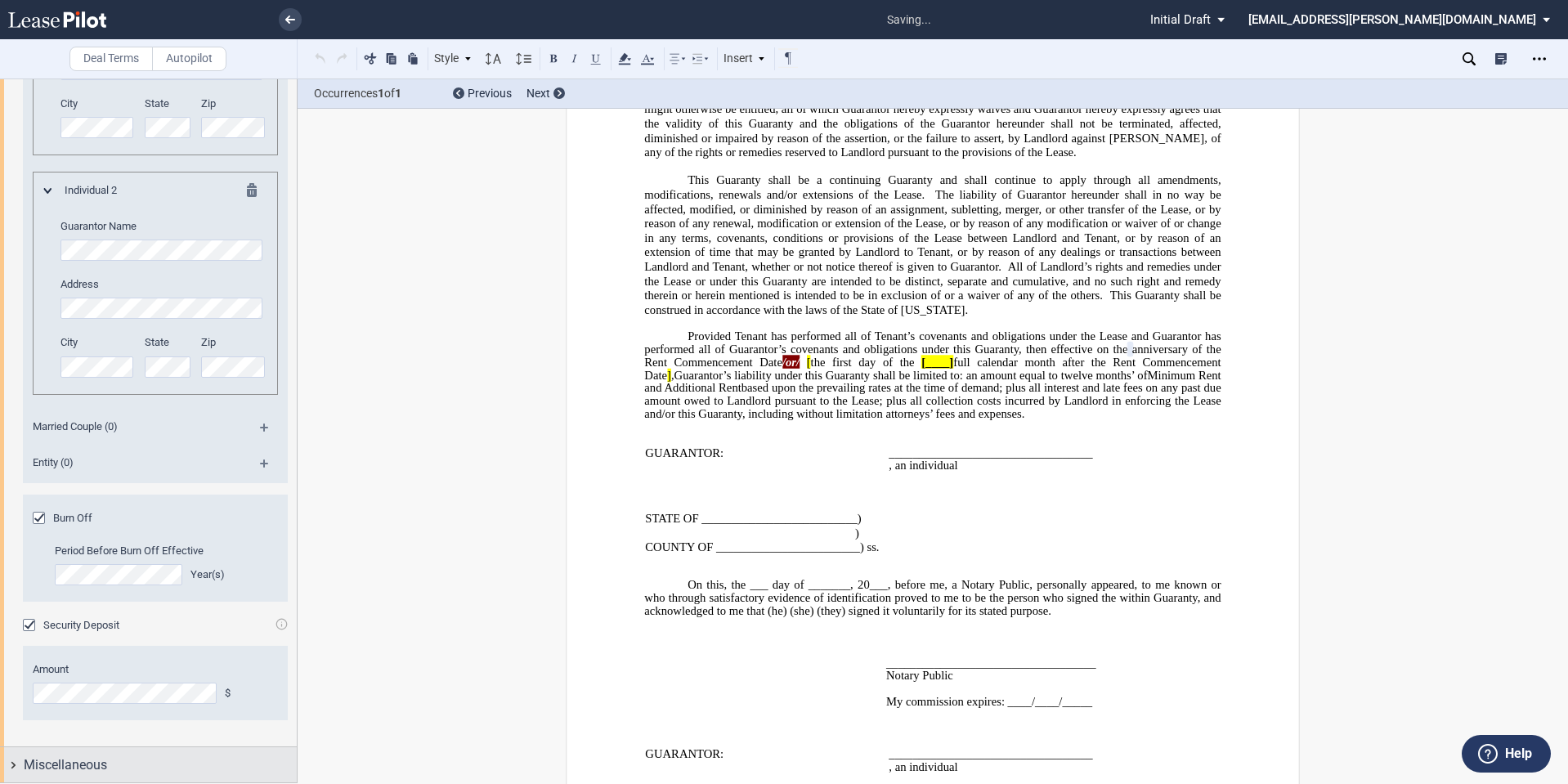
click at [104, 749] on div "Miscellaneous" at bounding box center [148, 765] width 297 height 35
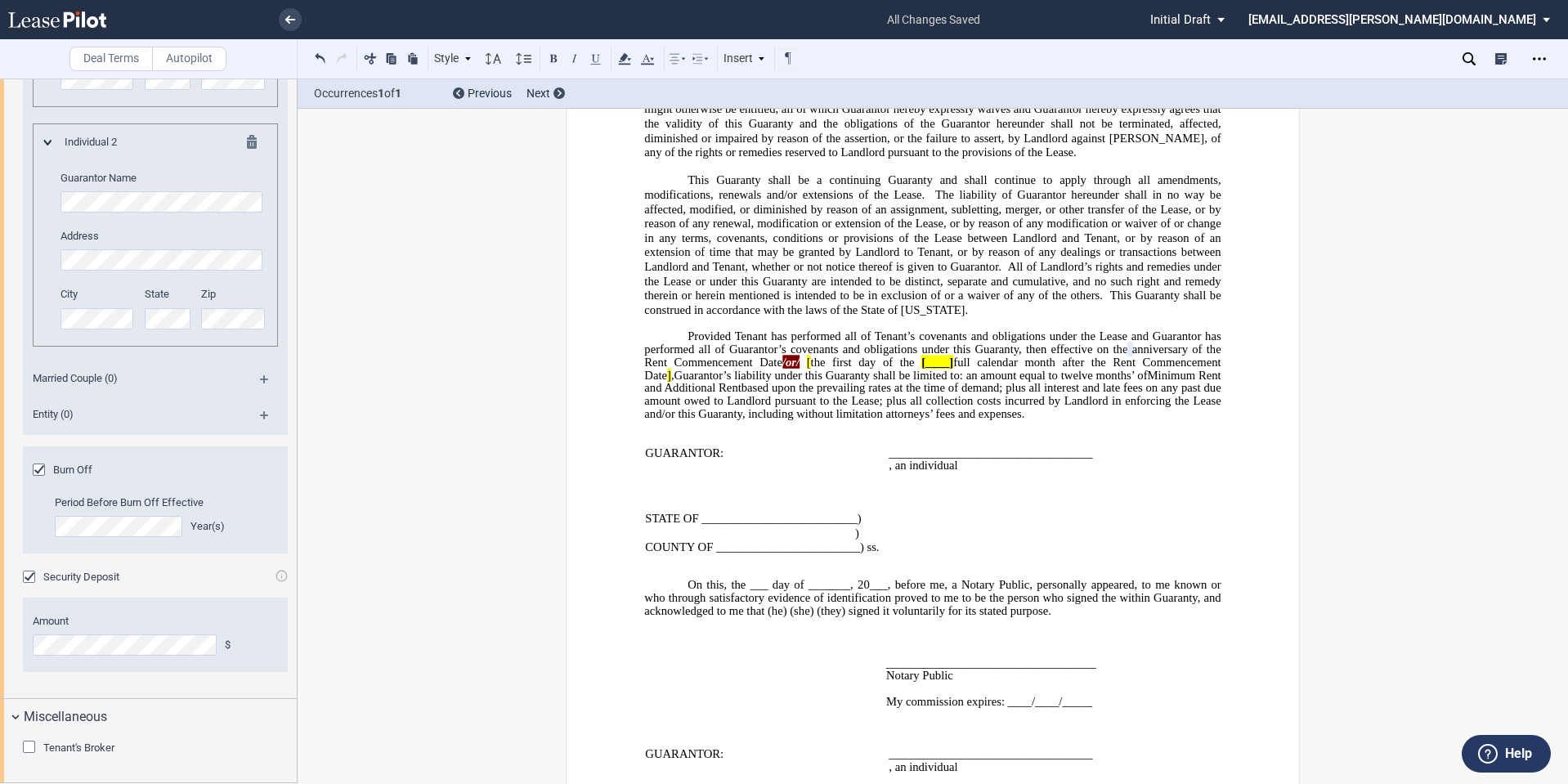
scroll to position [3412, 0]
click at [96, 742] on span "Tenant's Broker" at bounding box center [78, 748] width 71 height 13
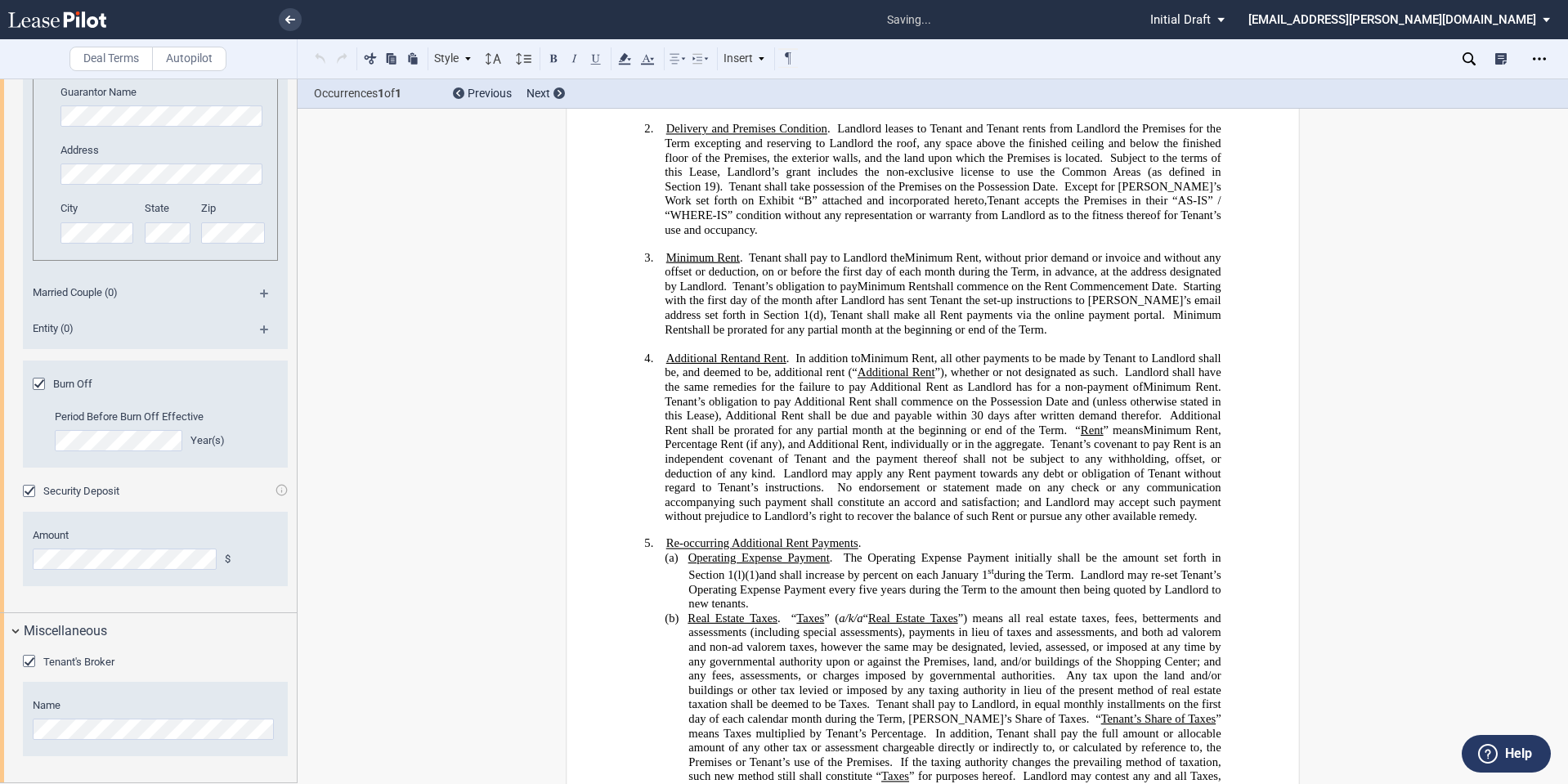
scroll to position [774, 0]
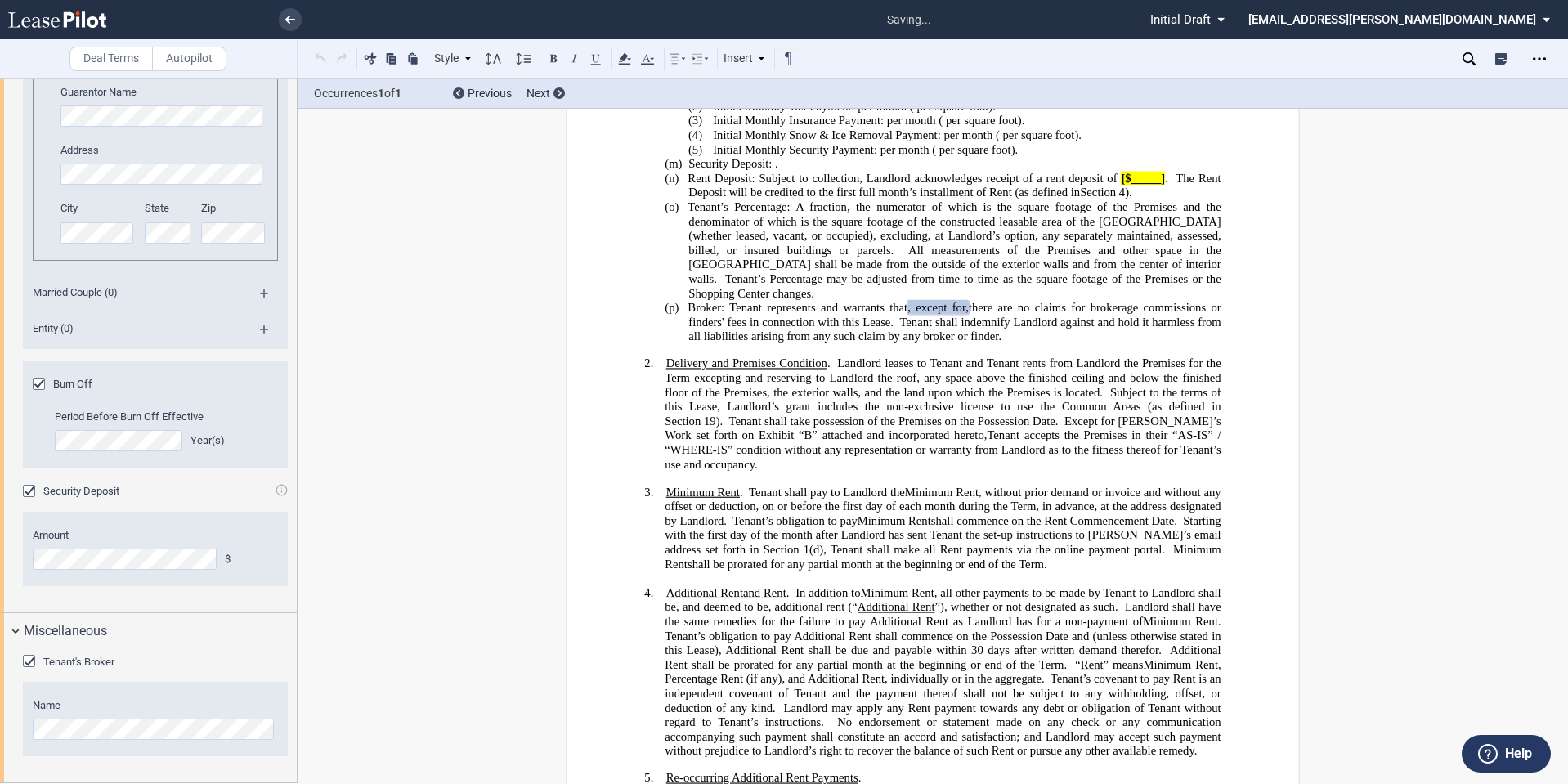
click at [96, 669] on span "Tenant's Broker" at bounding box center [78, 662] width 71 height 13
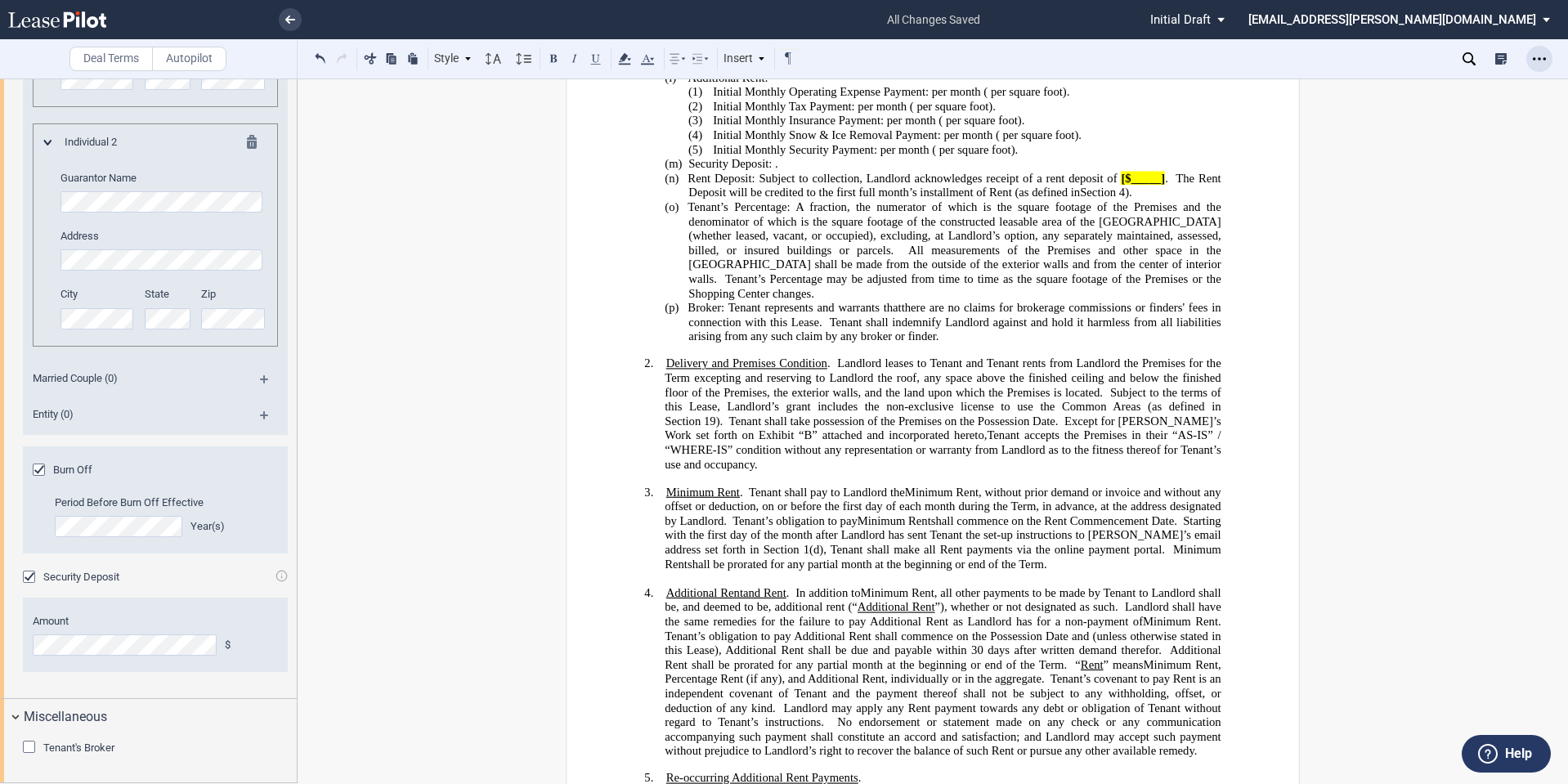
click at [1536, 64] on icon "Open Lease options menu" at bounding box center [1539, 59] width 14 height 14
click at [1411, 92] on div "Download" at bounding box center [1444, 88] width 199 height 14
